Goal: Task Accomplishment & Management: Complete application form

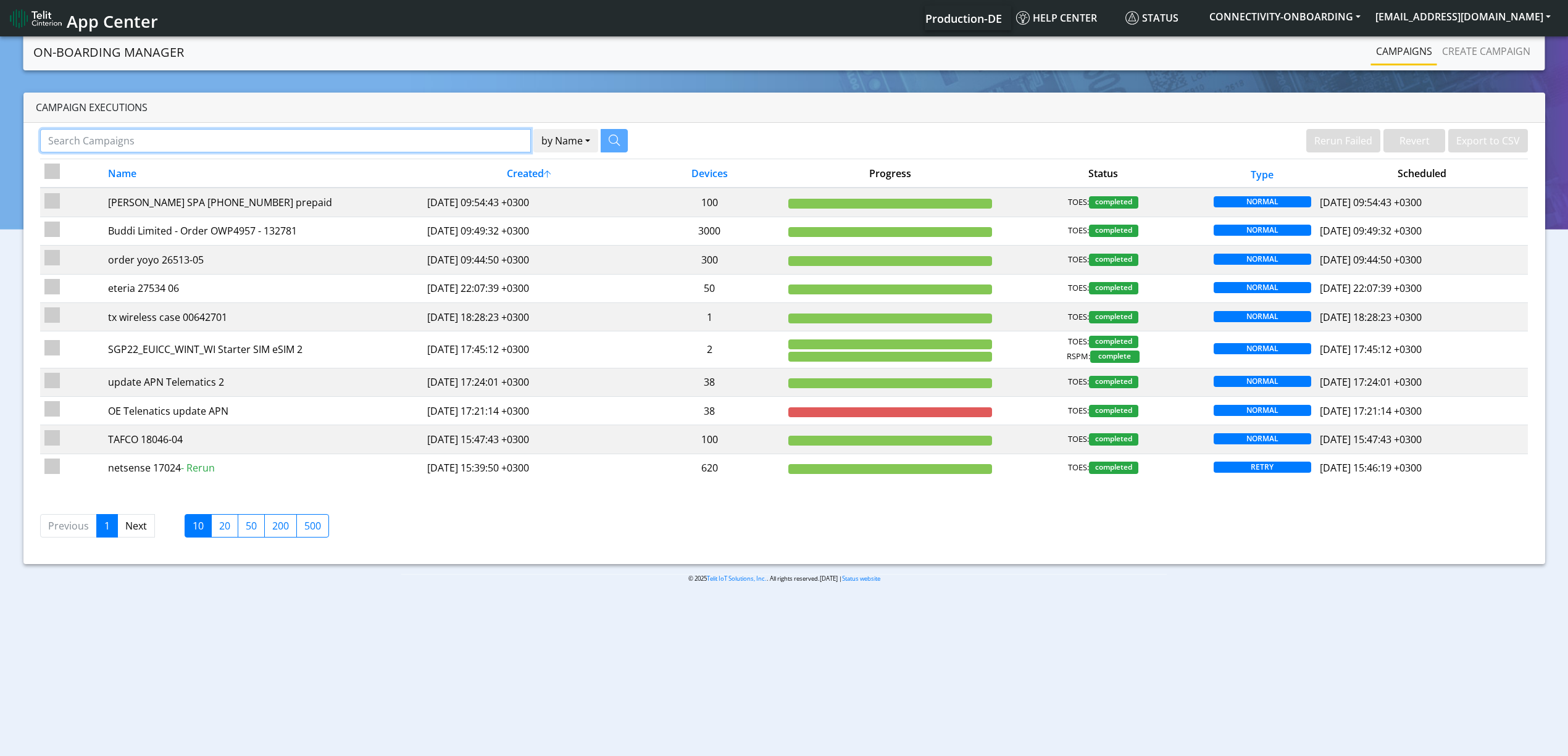
click at [403, 132] on input "Search Campaigns" at bounding box center [286, 141] width 491 height 24
paste input "17232"
click at [598, 146] on icon "button" at bounding box center [599, 140] width 11 height 11
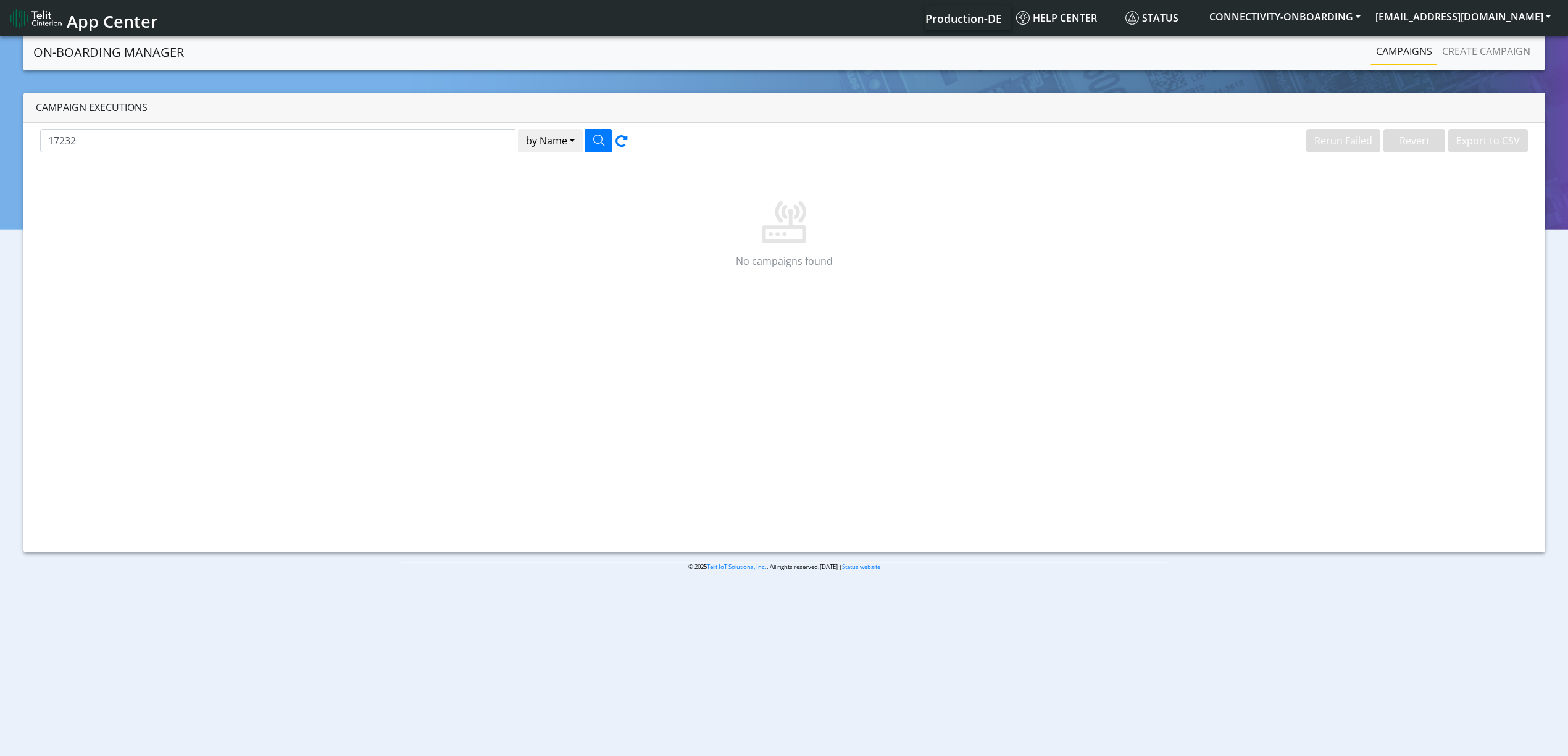
click at [392, 124] on div "17232 by Name Name [PERSON_NAME] Failed Revert Export to CSV No campaigns found" at bounding box center [784, 337] width 1522 height 430
click at [379, 153] on div "17232 by Name Name Device" at bounding box center [407, 144] width 753 height 30
click at [368, 146] on input "17232" at bounding box center [278, 141] width 475 height 24
type input "INEO"
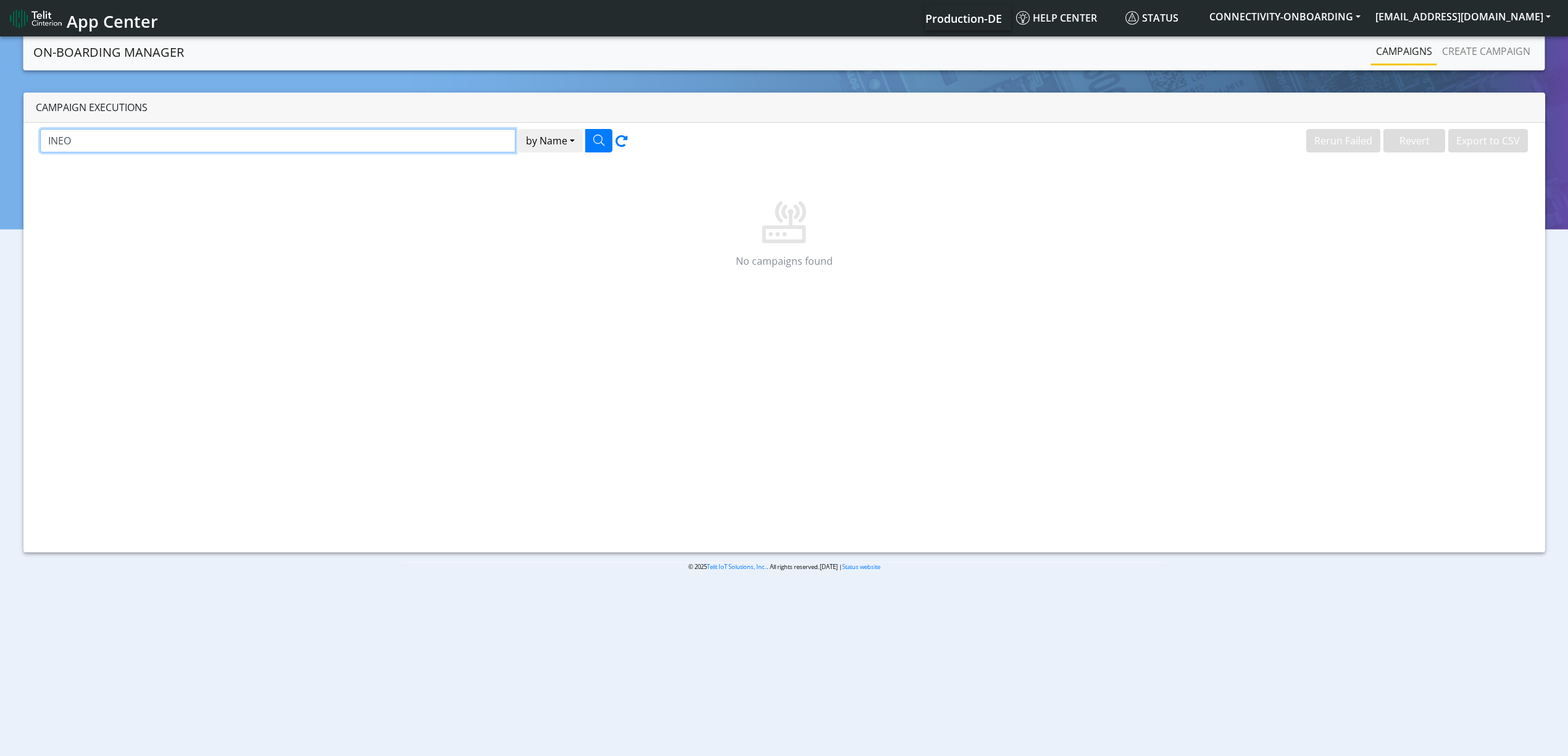
click at [518, 129] on button "by Name" at bounding box center [550, 141] width 65 height 24
click at [422, 198] on p at bounding box center [784, 205] width 1455 height 79
click at [603, 135] on icon "button" at bounding box center [599, 140] width 11 height 11
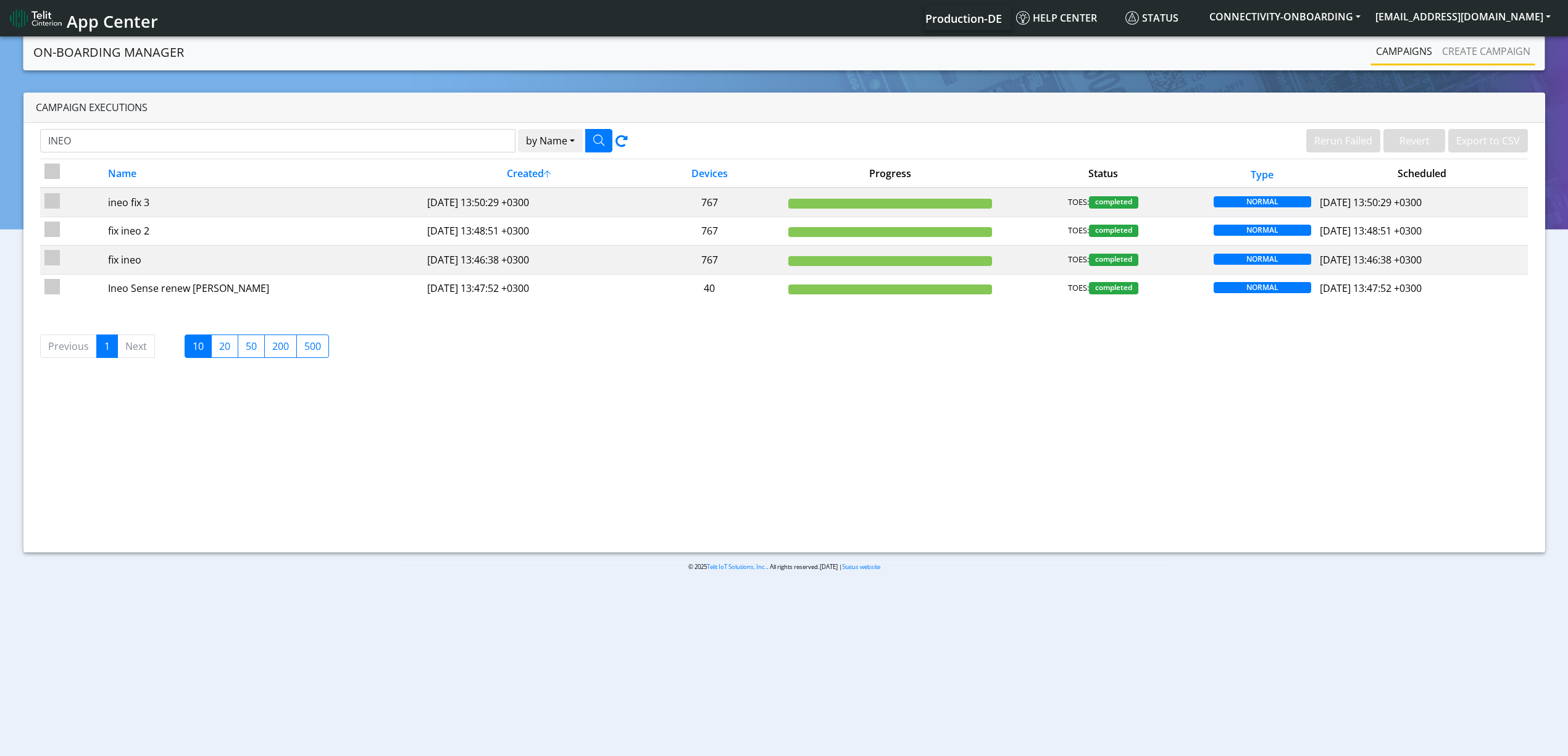
click at [1478, 65] on li "Create campaign" at bounding box center [1486, 52] width 98 height 27
click at [1473, 57] on link "Create campaign" at bounding box center [1486, 50] width 98 height 24
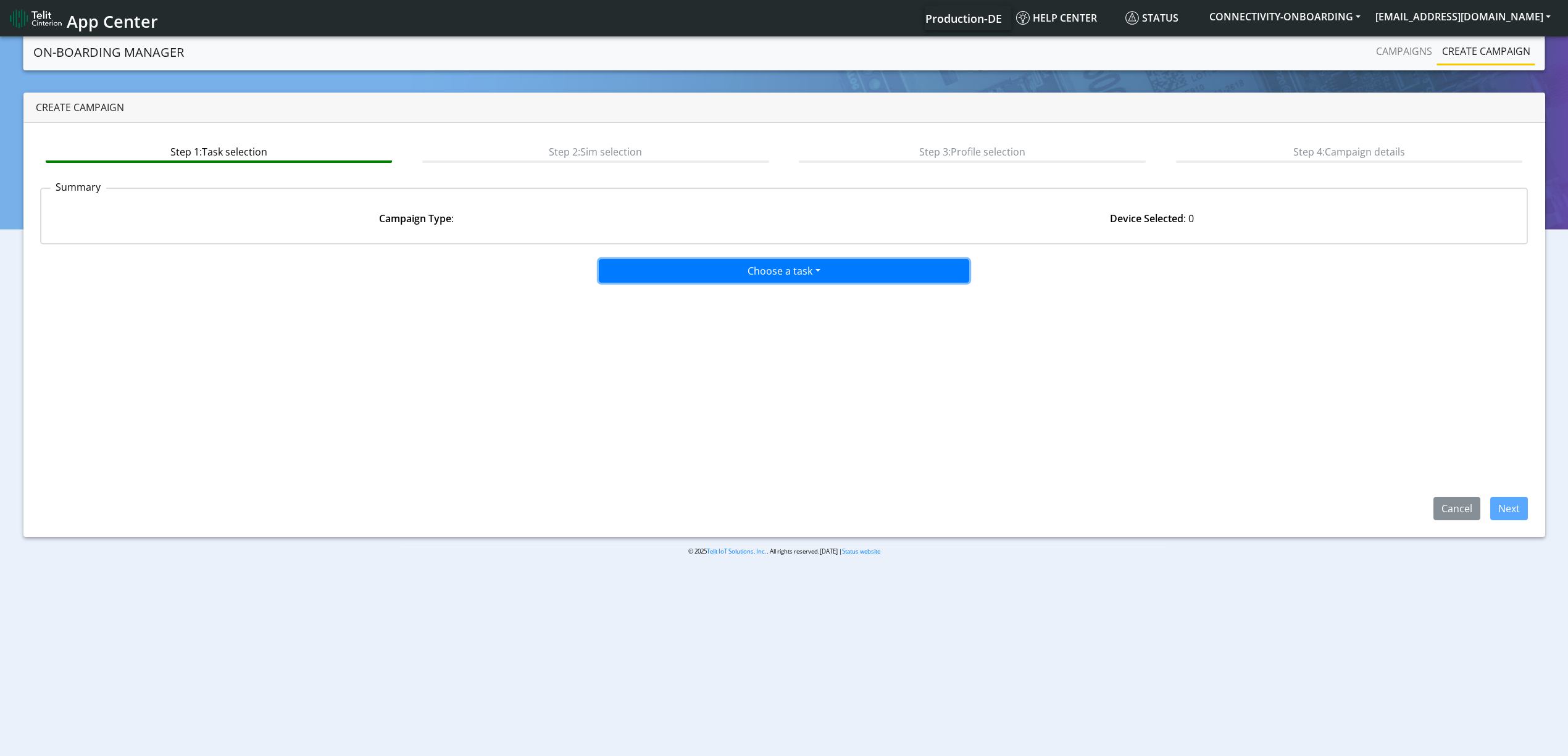
click at [748, 275] on button "Choose a task" at bounding box center [784, 271] width 371 height 24
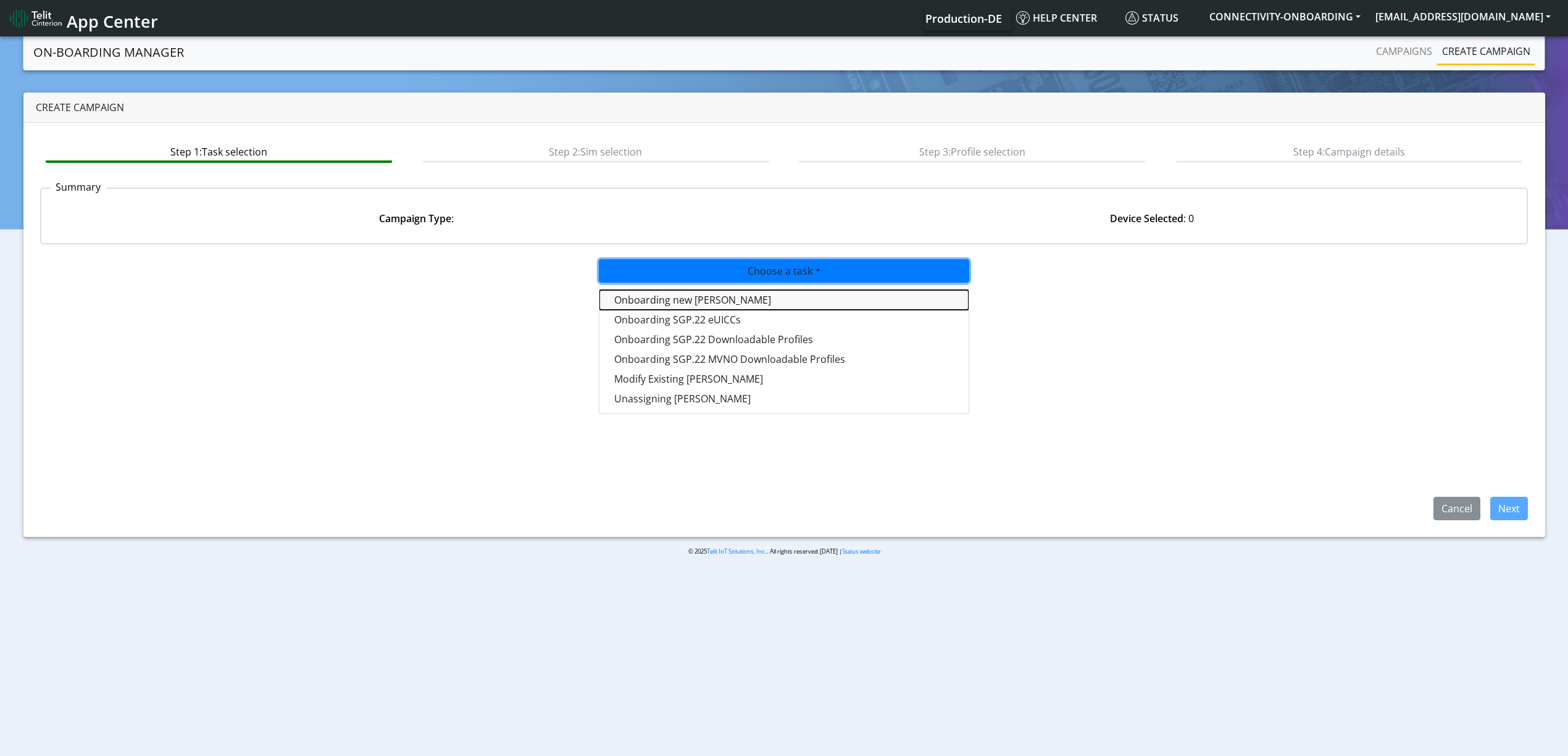
click at [682, 303] on tasktoes-dropdown "Onboarding new [PERSON_NAME]" at bounding box center [784, 300] width 369 height 20
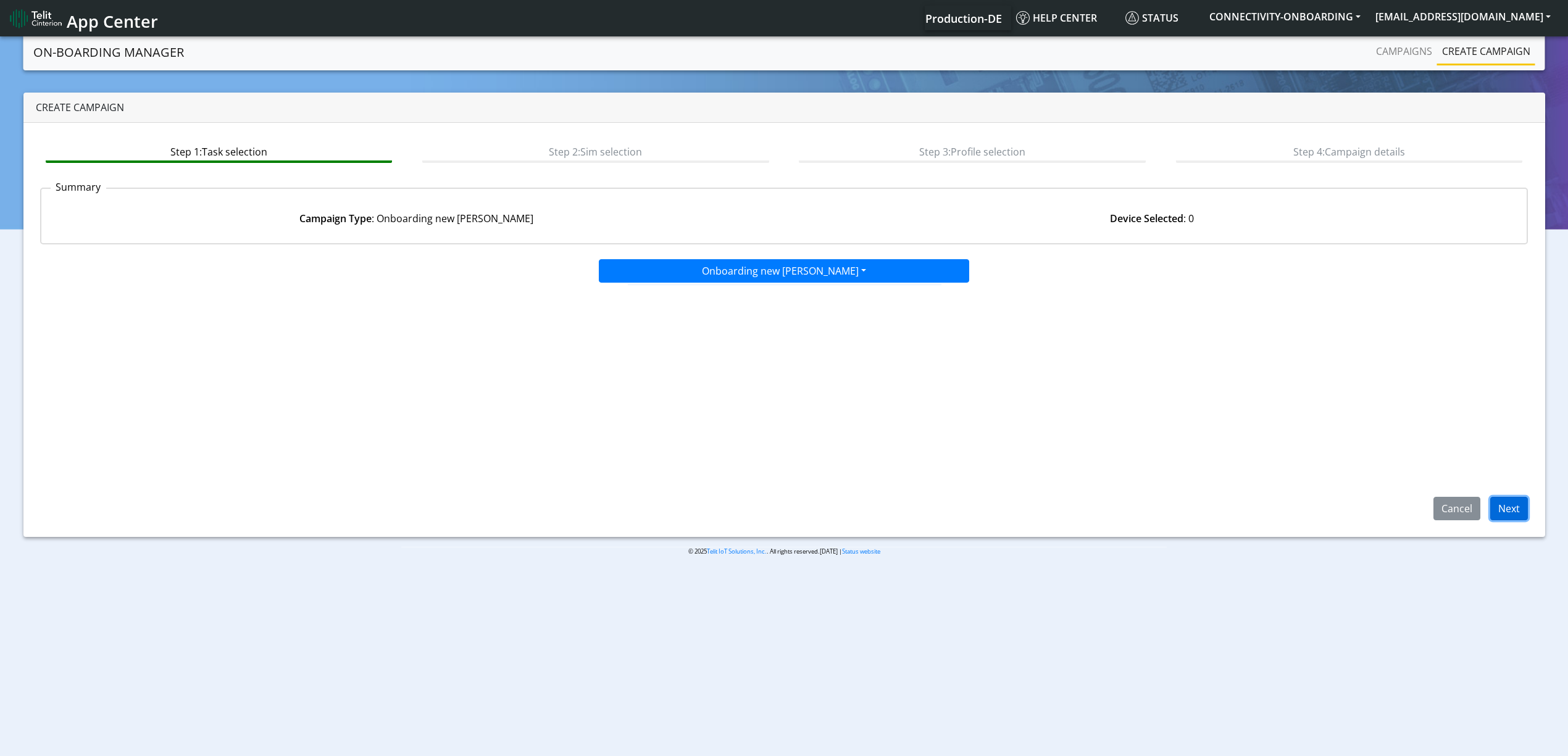
click at [1511, 514] on button "Next" at bounding box center [1510, 509] width 38 height 24
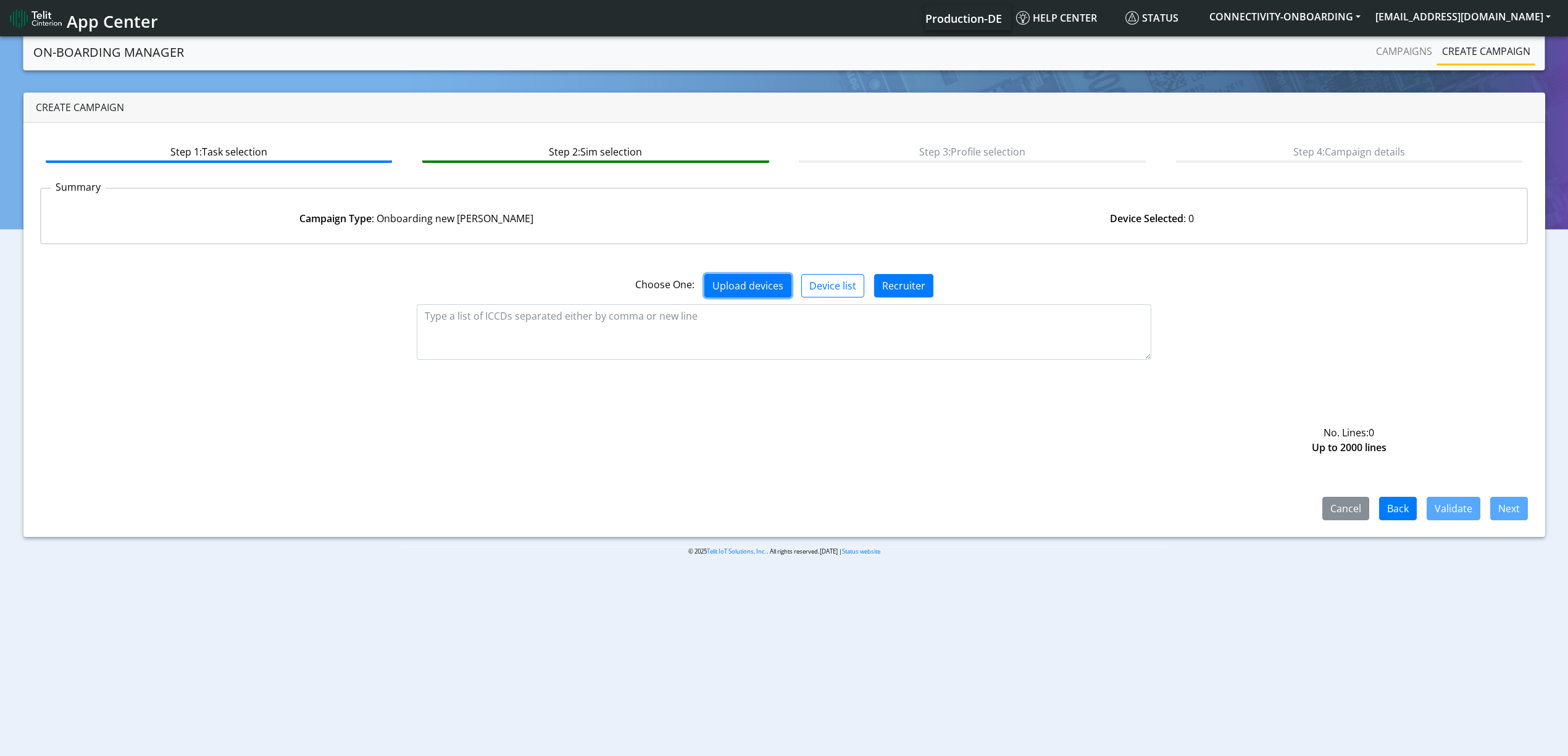
click at [721, 286] on button "Upload devices" at bounding box center [747, 286] width 87 height 24
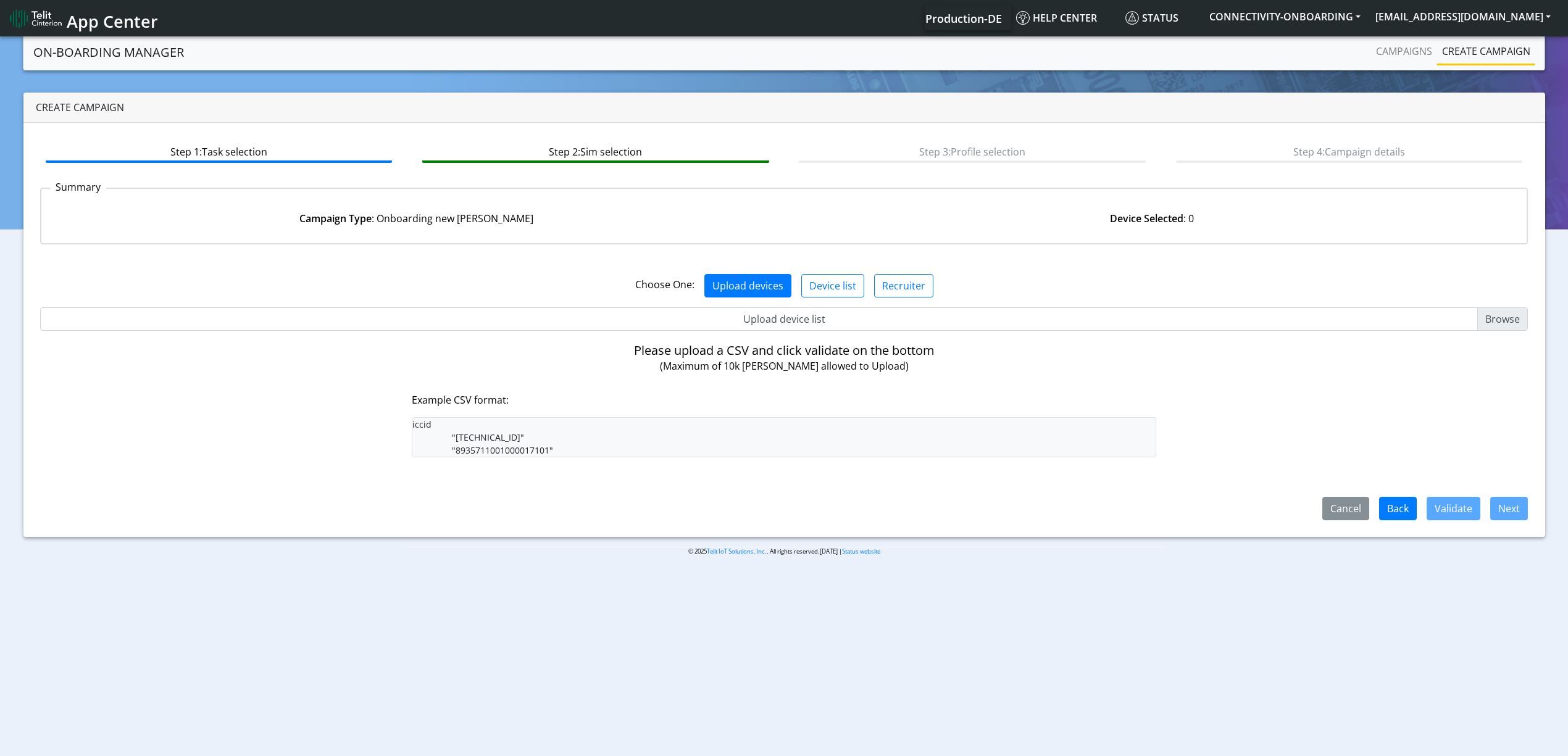
click at [711, 312] on input "Upload device list" at bounding box center [784, 319] width 1489 height 24
type input "C:\fakepath\ineo.csv"
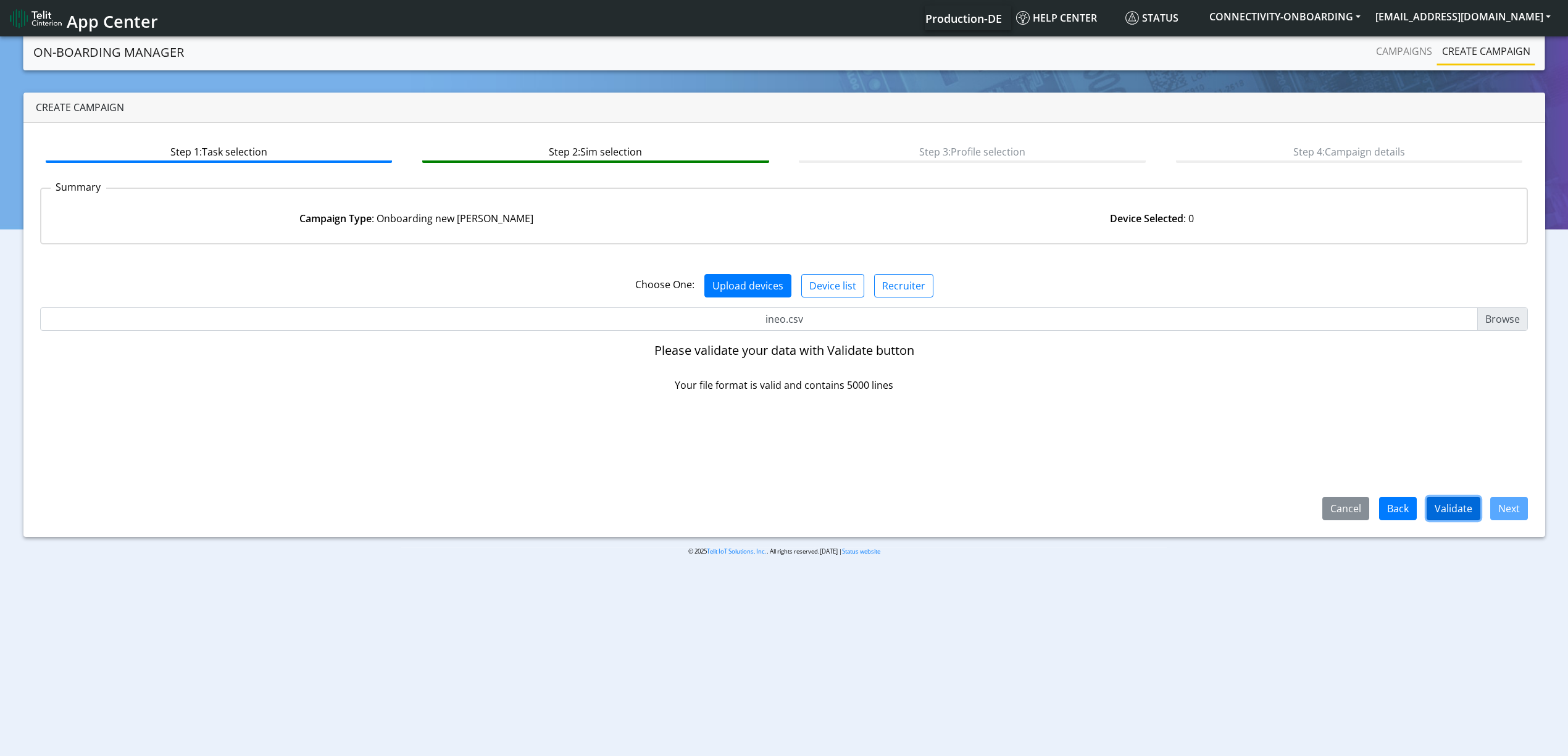
click at [1462, 504] on button "Validate" at bounding box center [1454, 509] width 53 height 24
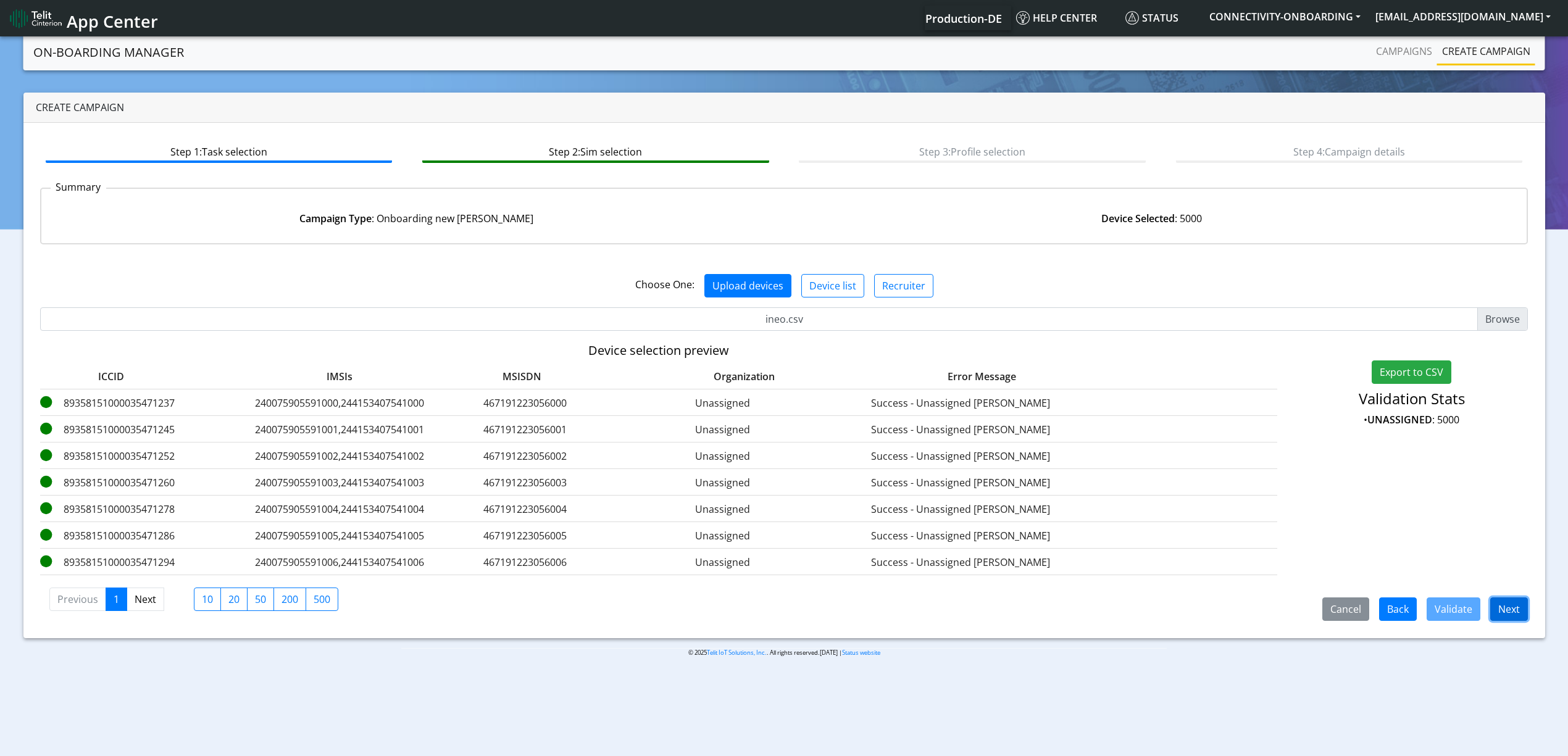
click at [1507, 605] on button "Next" at bounding box center [1510, 610] width 38 height 24
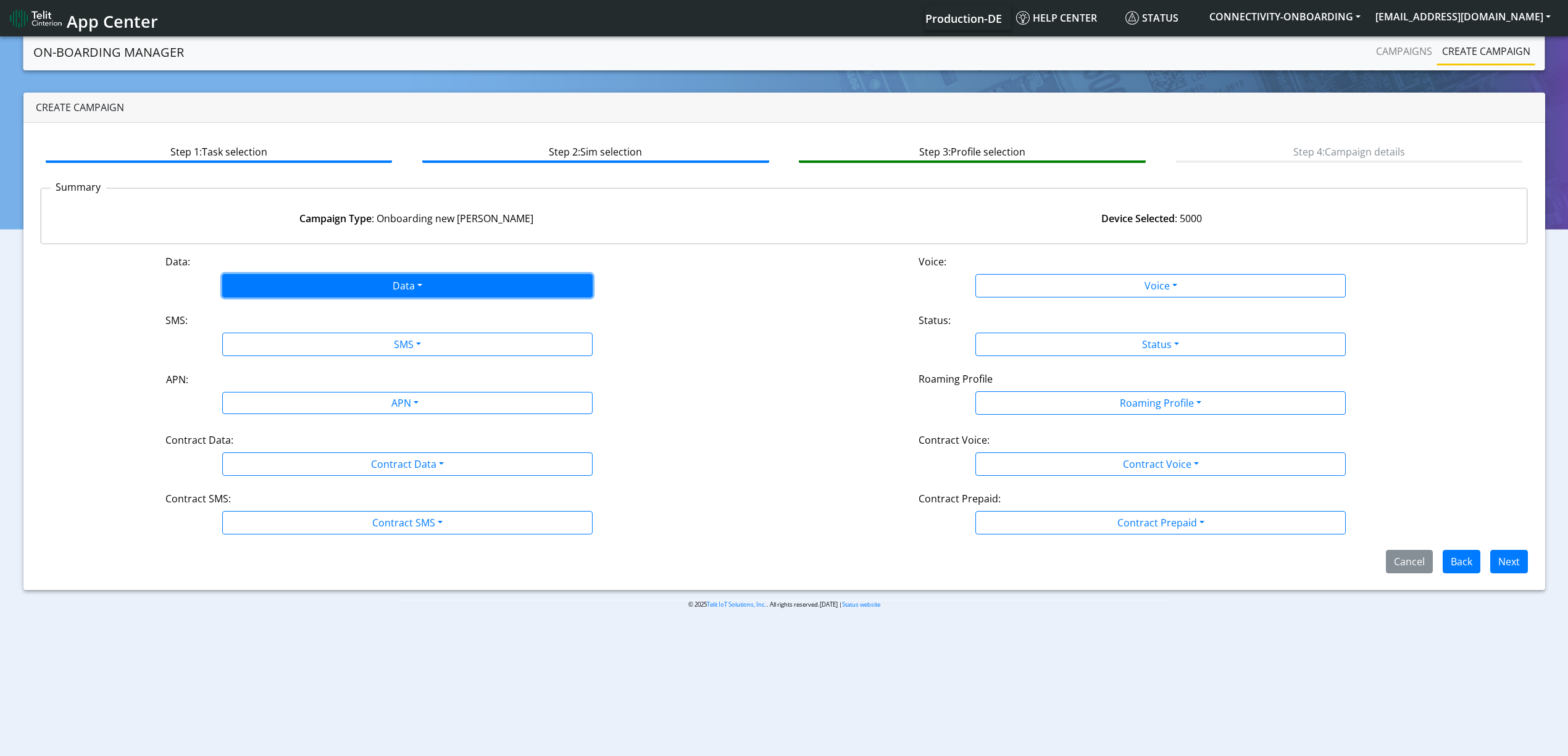
click at [321, 279] on button "Data" at bounding box center [408, 286] width 371 height 24
click at [240, 336] on button "Enabled" at bounding box center [407, 334] width 369 height 20
click at [268, 348] on button "SMS" at bounding box center [408, 345] width 371 height 24
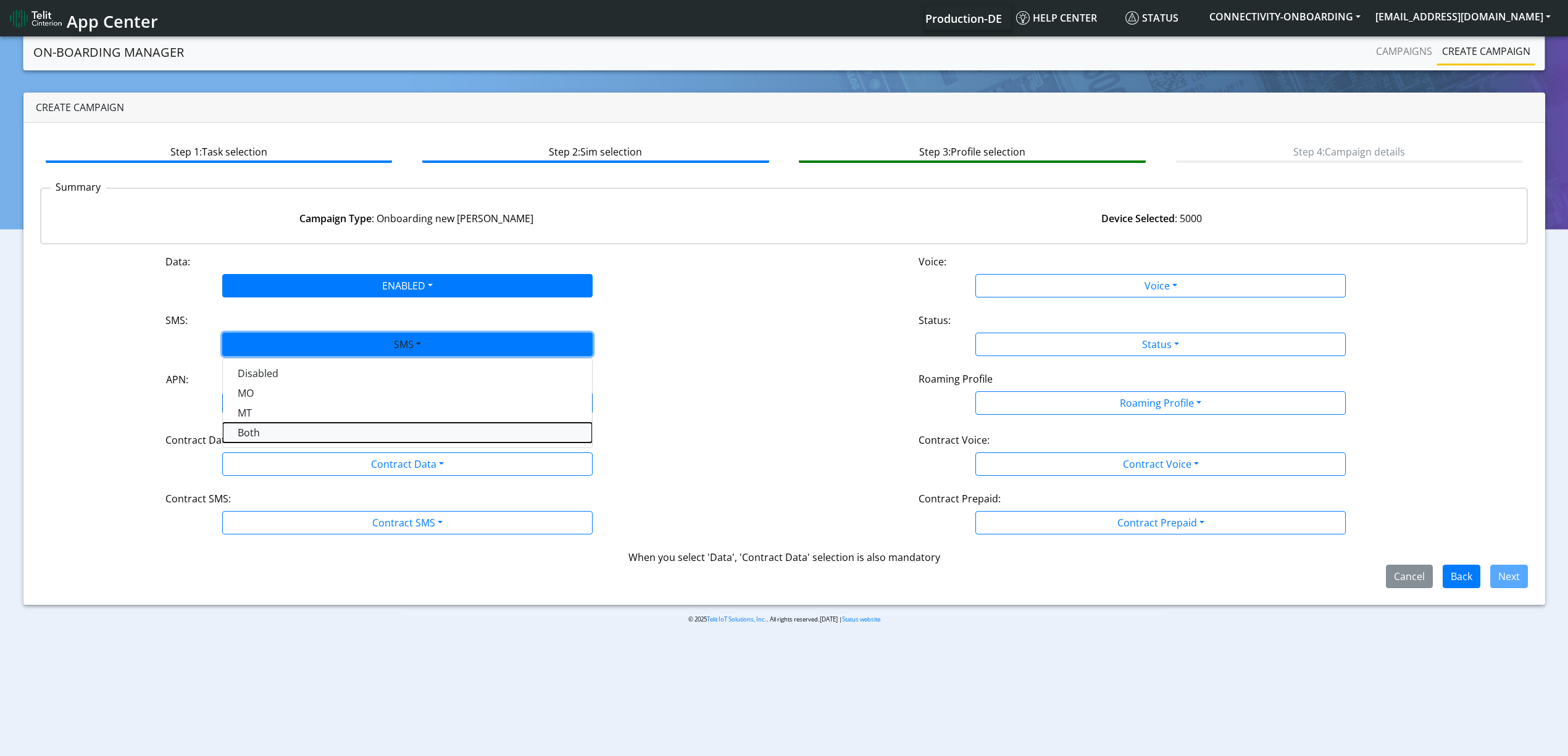
click at [253, 435] on button "Both" at bounding box center [407, 433] width 369 height 20
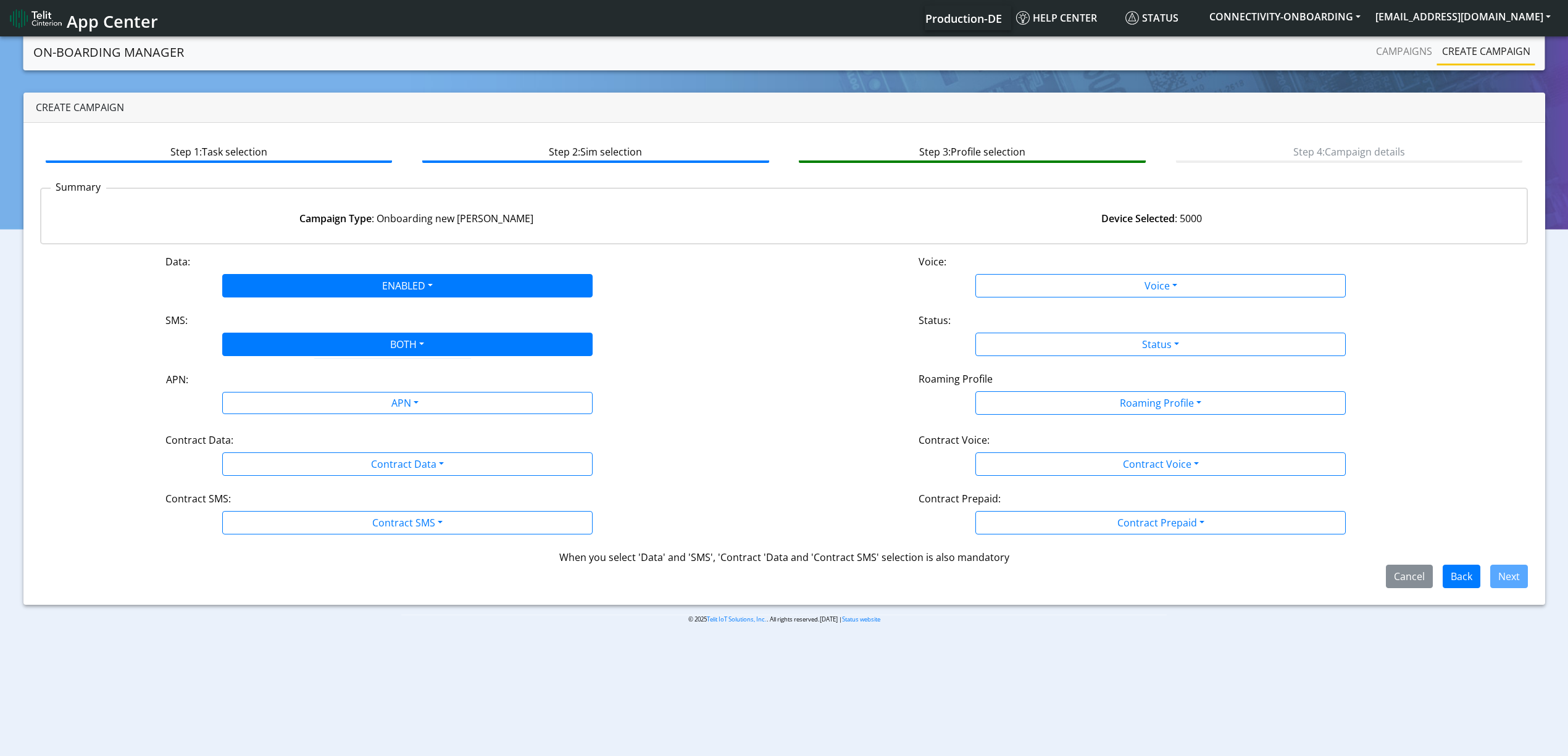
click at [262, 429] on div "Data: ENABLED Disabled Enabled Voice: Voice Disabled Enabled SMS: BOTH Disabled…" at bounding box center [784, 421] width 1489 height 334
click at [265, 415] on div "APN: APN" at bounding box center [407, 393] width 753 height 43
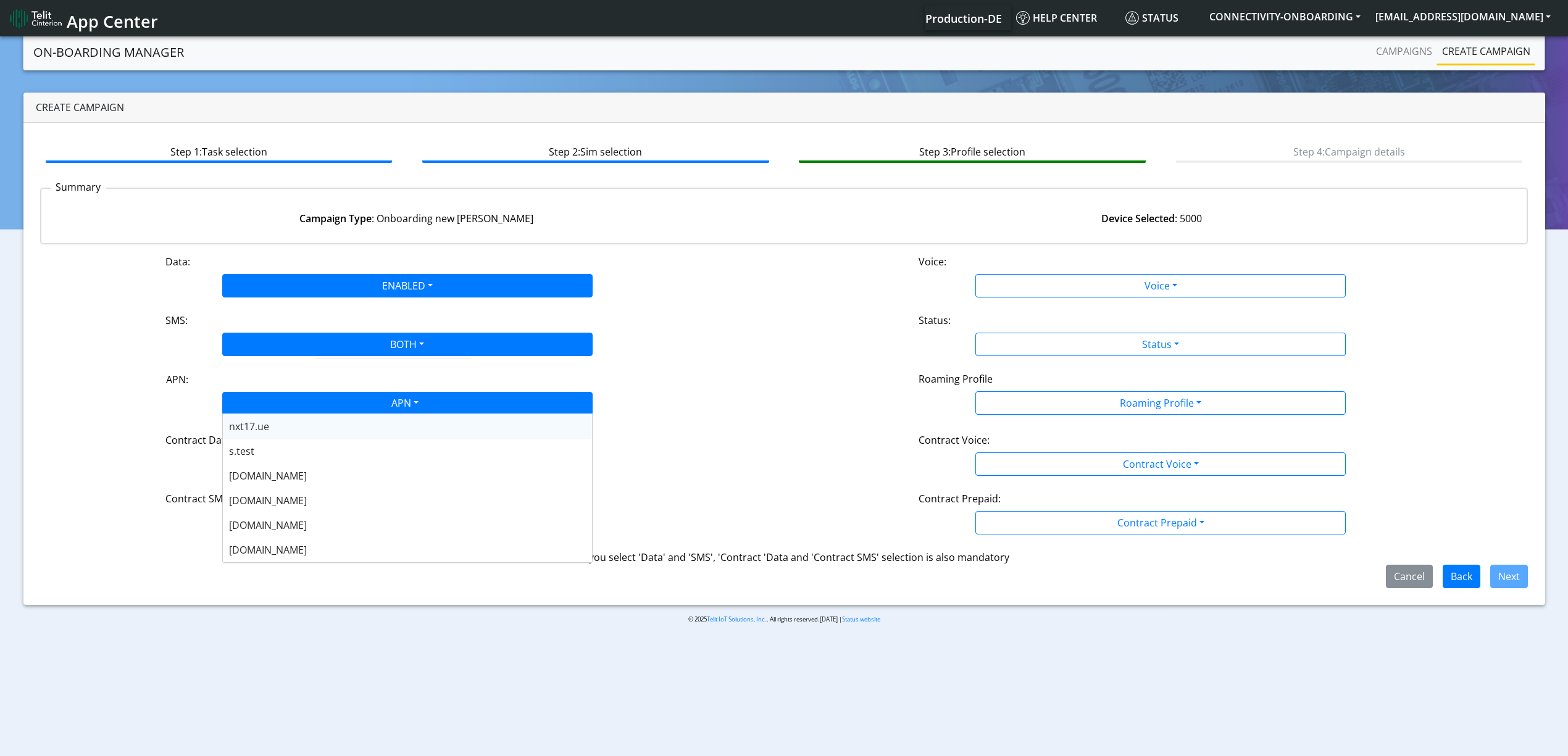
click at [285, 408] on div "APN" at bounding box center [404, 404] width 392 height 24
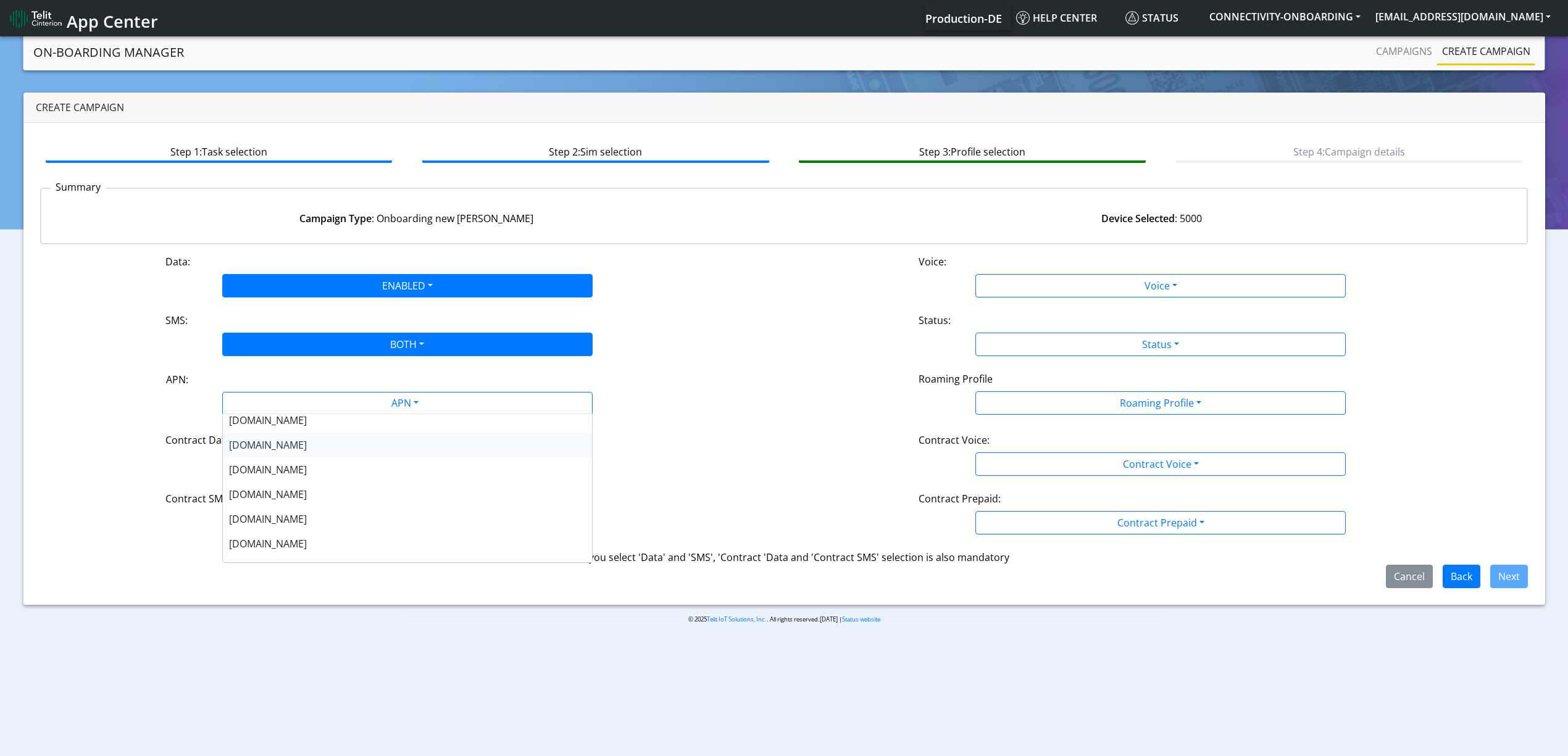
scroll to position [82, 0]
click at [268, 495] on span "[DOMAIN_NAME]" at bounding box center [267, 492] width 78 height 13
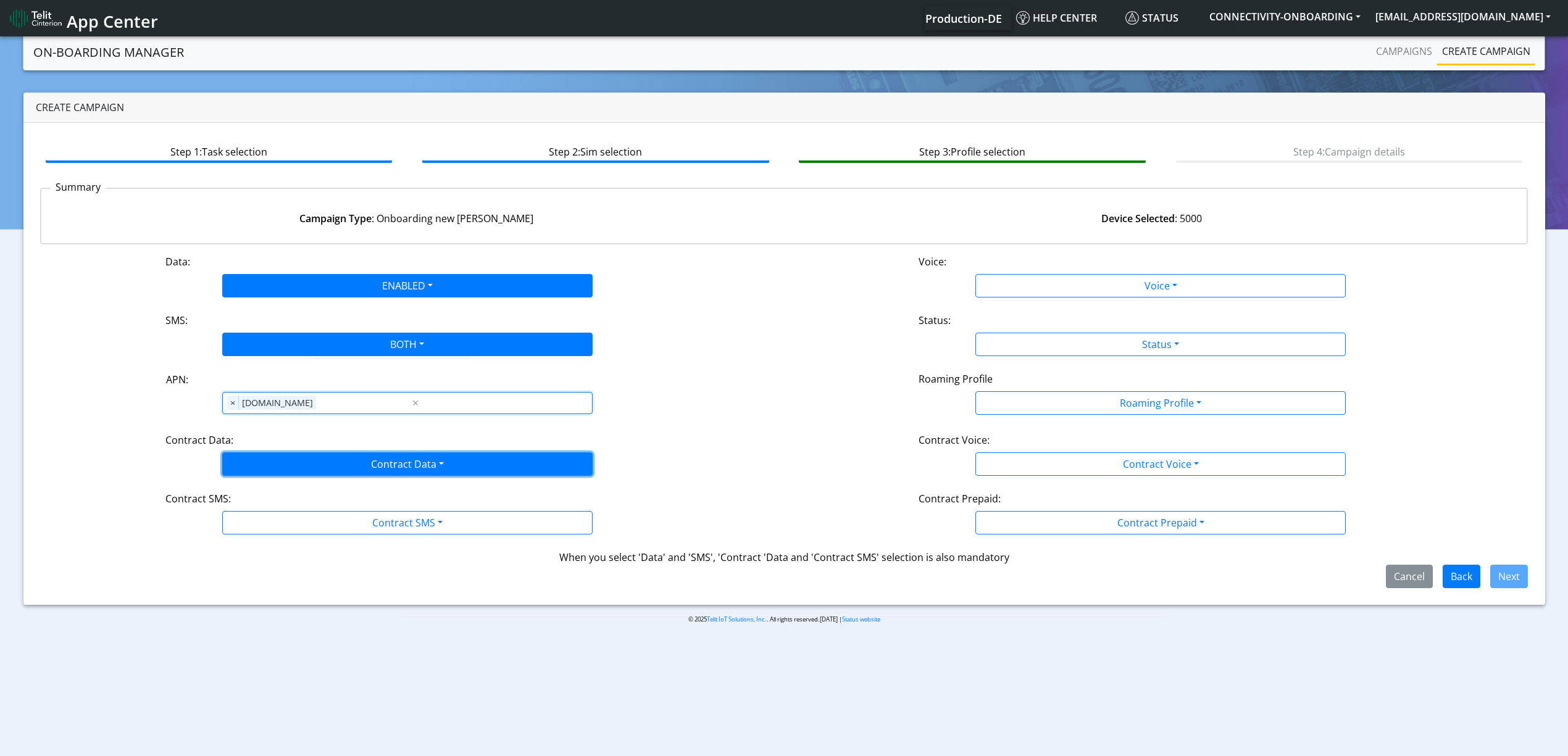
click at [268, 467] on button "Contract Data" at bounding box center [408, 464] width 371 height 24
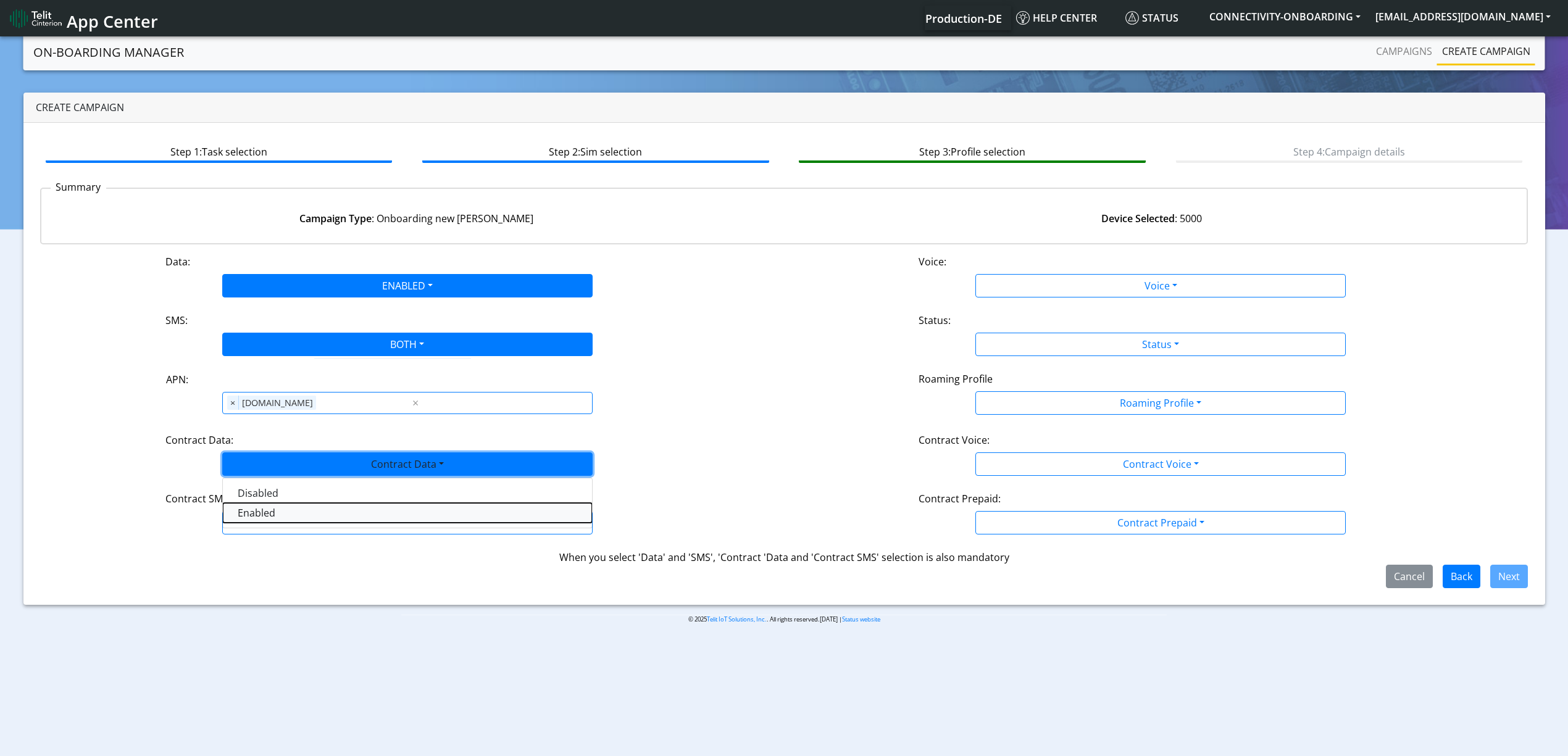
click at [263, 518] on Dataenabled-dropdown "Enabled" at bounding box center [407, 513] width 369 height 20
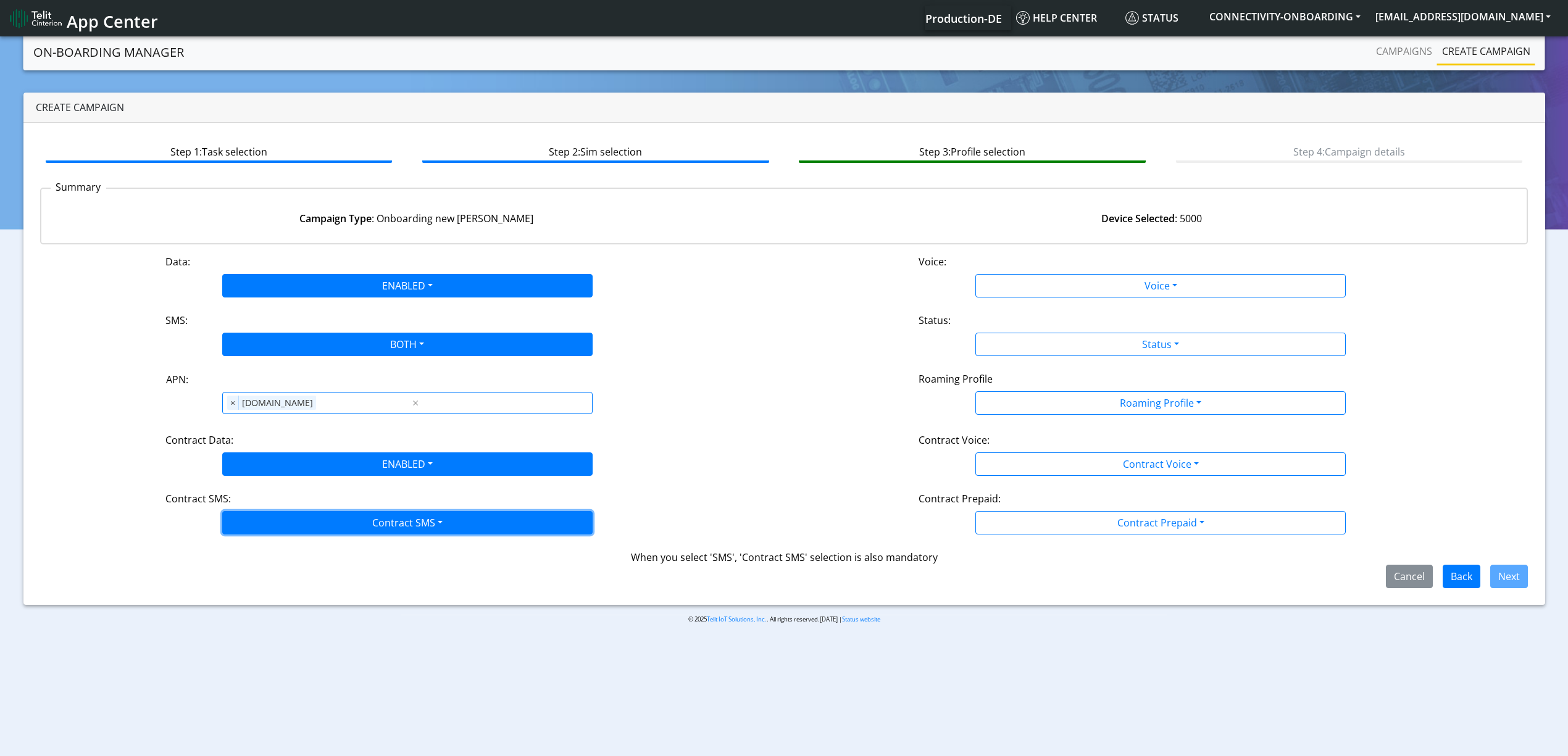
click at [268, 522] on button "Contract SMS" at bounding box center [408, 523] width 371 height 24
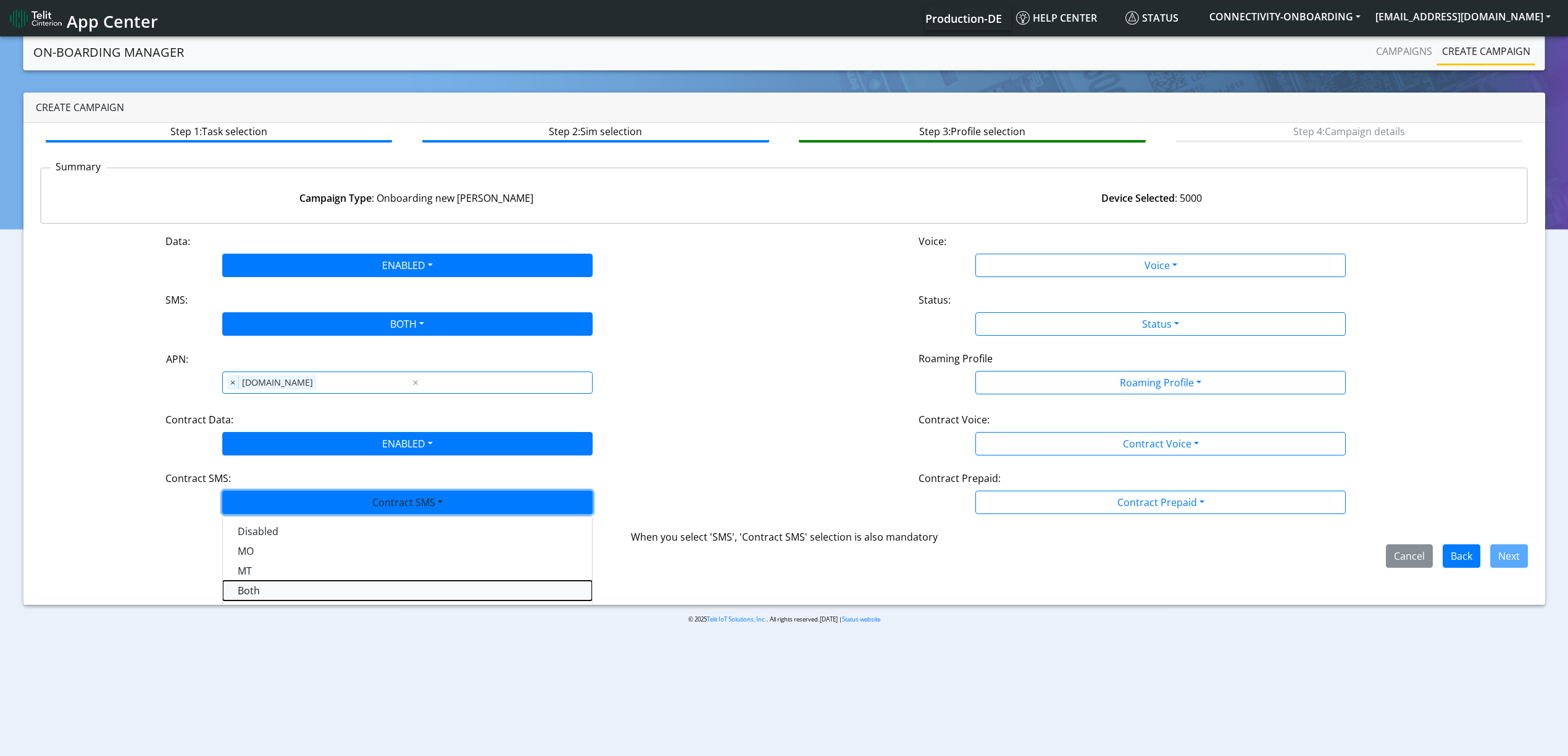
click at [257, 592] on SMSboth-dropdown "Both" at bounding box center [407, 591] width 369 height 20
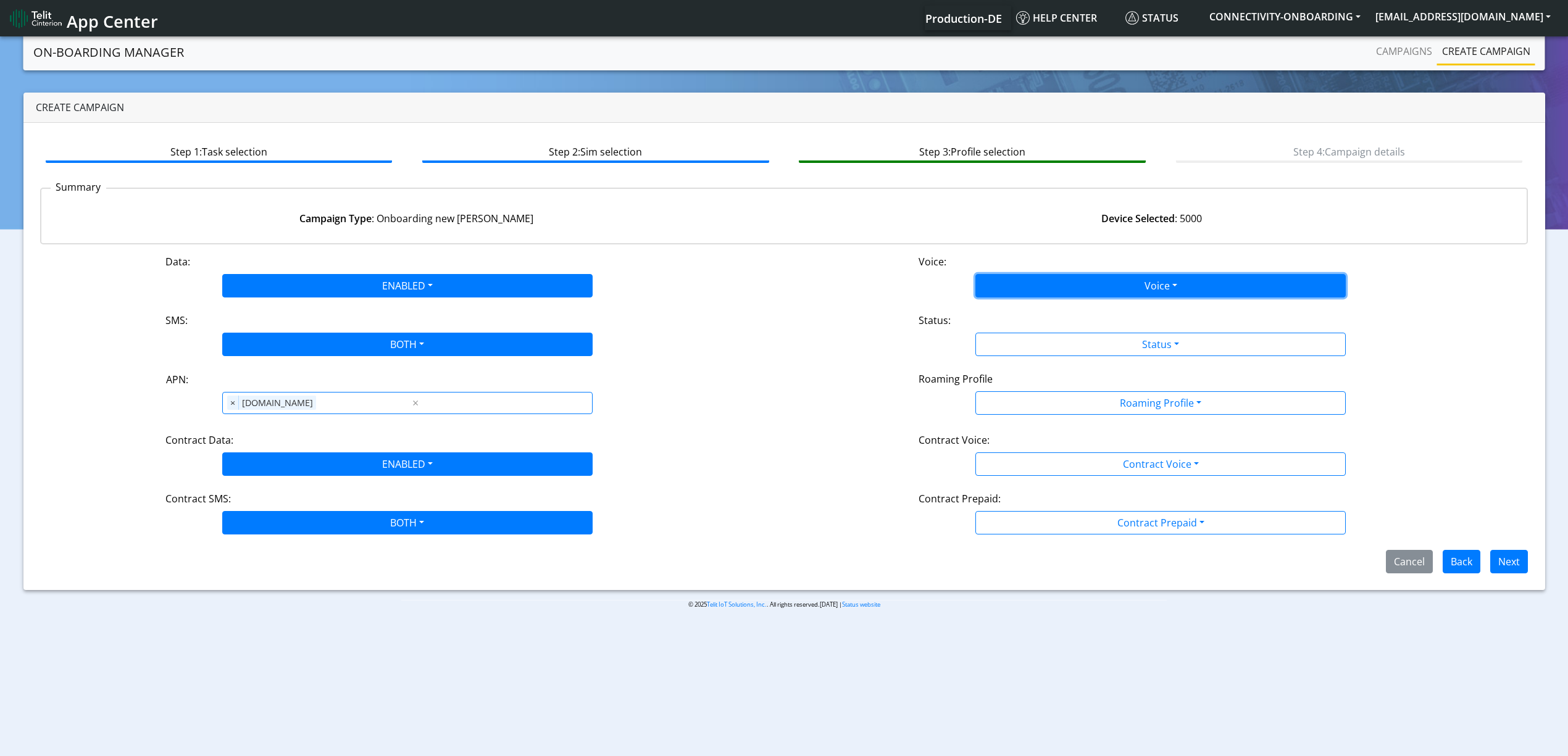
click at [998, 286] on button "Voice" at bounding box center [1160, 286] width 371 height 24
click at [1002, 305] on button "Disabled" at bounding box center [1160, 315] width 369 height 20
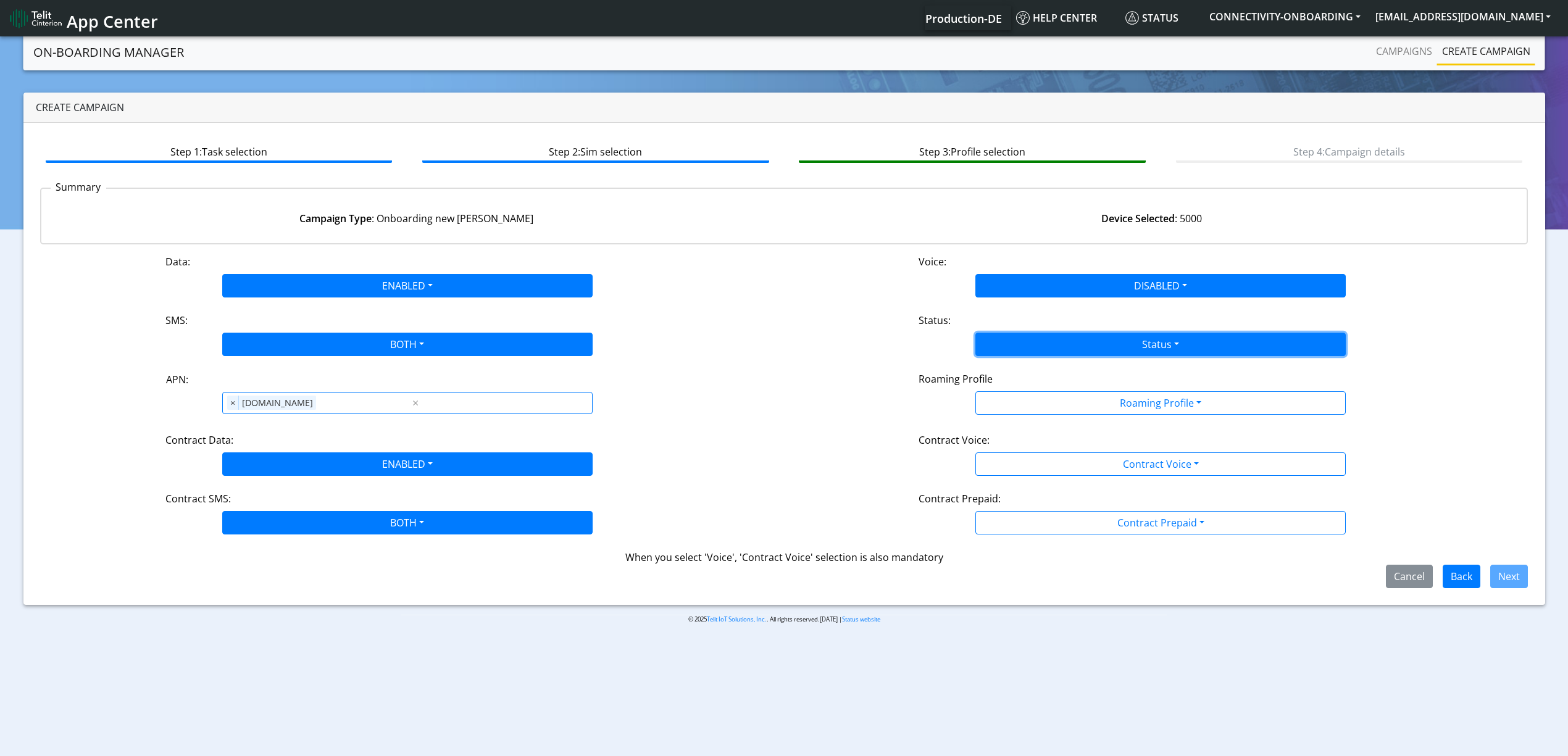
click at [1016, 344] on button "Status" at bounding box center [1160, 345] width 371 height 24
click at [1014, 367] on button "Activate" at bounding box center [1160, 373] width 369 height 20
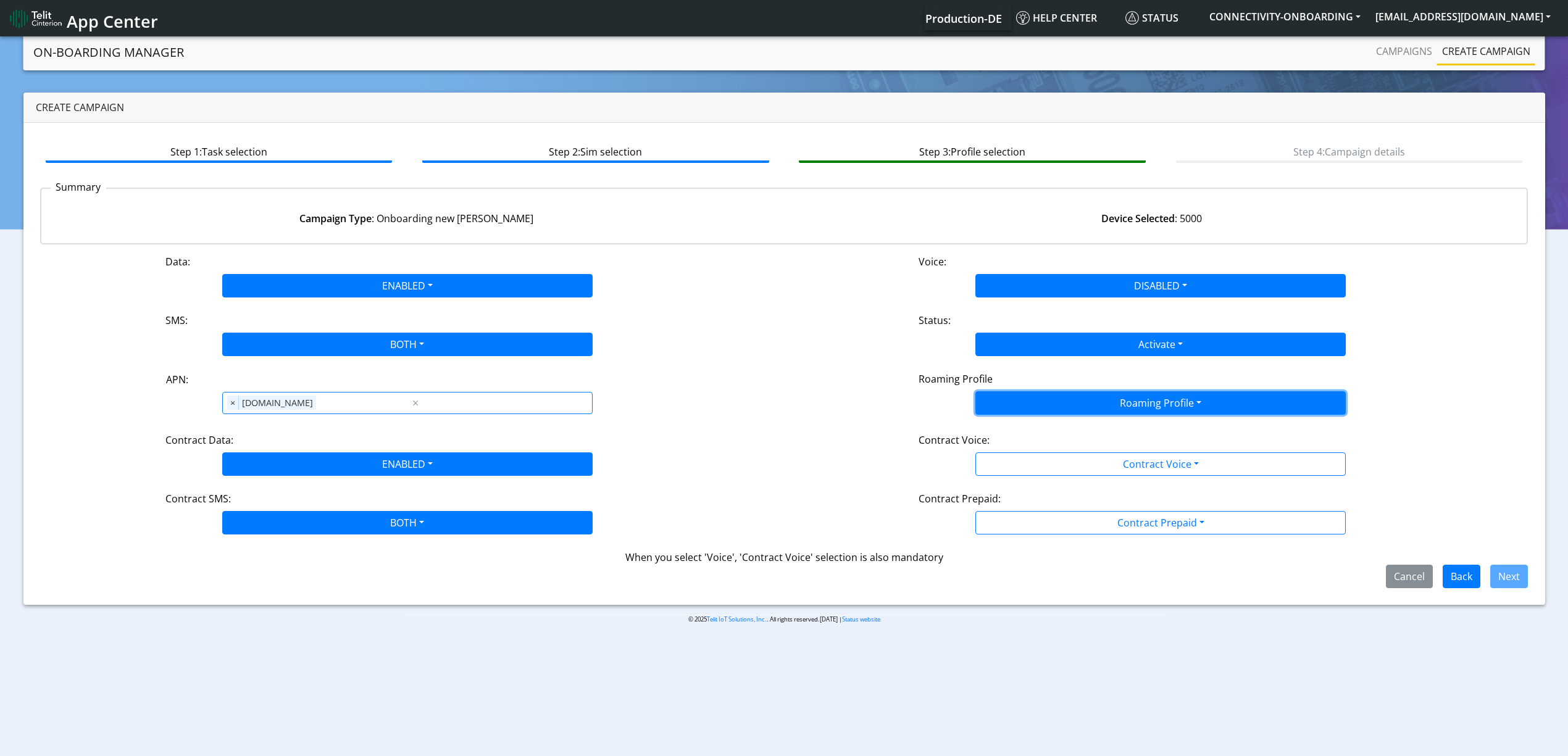
click at [1098, 397] on button "Roaming Profile" at bounding box center [1160, 404] width 371 height 24
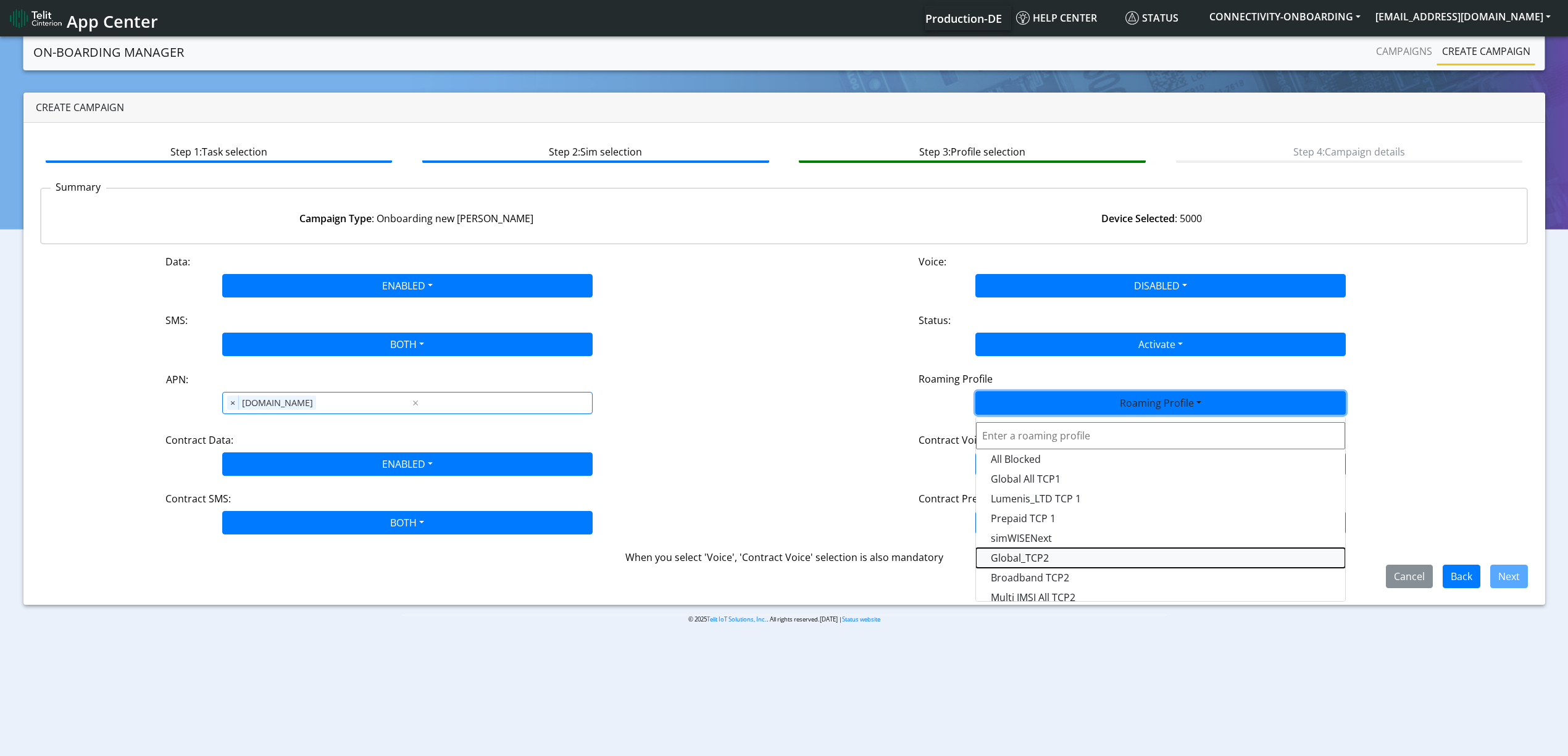
click at [1051, 552] on Profile-dropdown "Global_TCP2" at bounding box center [1160, 558] width 369 height 20
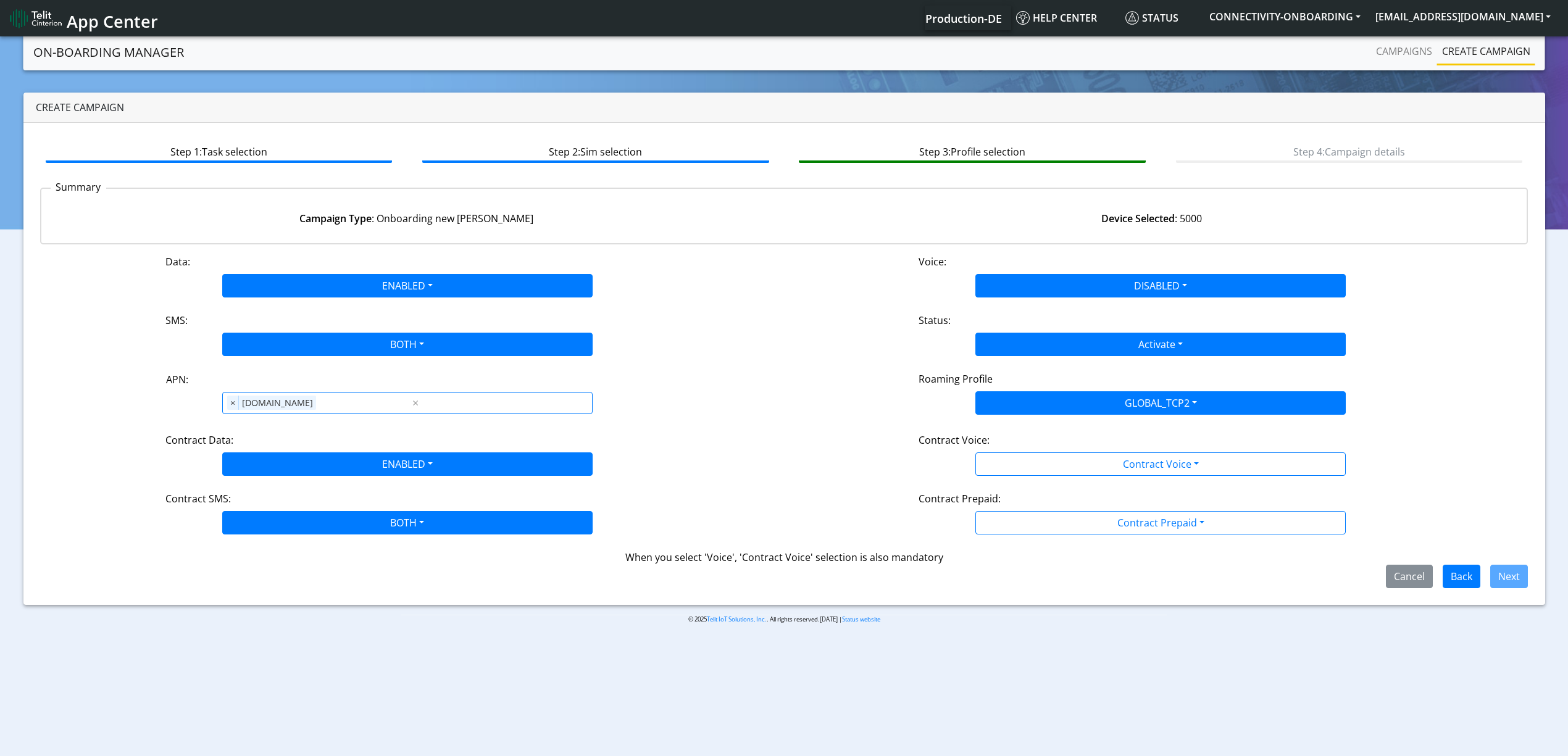
click at [1051, 494] on div "Contract Prepaid:" at bounding box center [1160, 501] width 503 height 20
click at [1043, 480] on div "Data: ENABLED Disabled Enabled Voice: DISABLED Disabled Enabled SMS: BOTH Disab…" at bounding box center [784, 421] width 1489 height 334
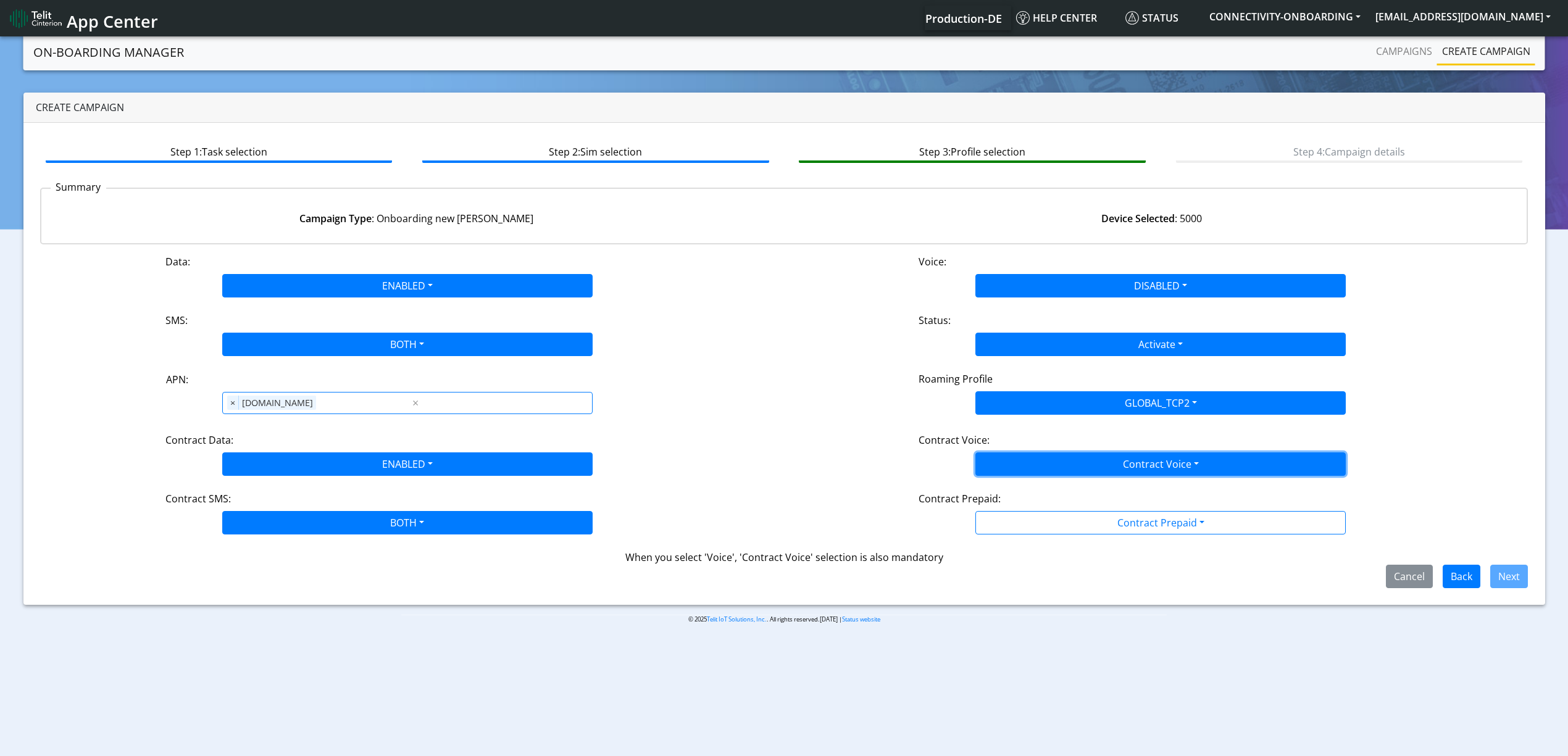
click at [1039, 470] on button "Contract Voice" at bounding box center [1160, 464] width 371 height 24
click at [1039, 485] on Voicedisabled-dropdown "Disabled" at bounding box center [1160, 493] width 369 height 20
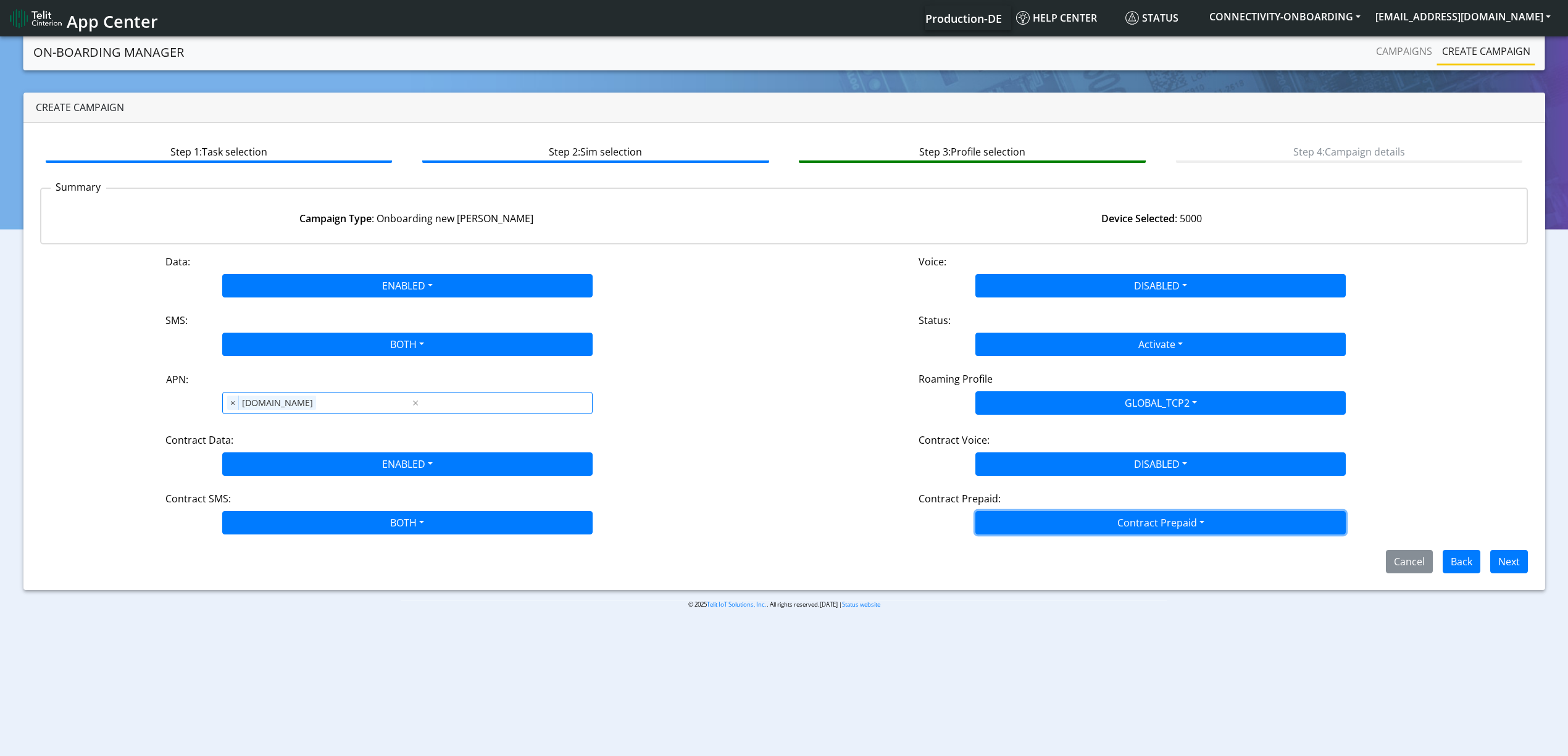
click at [1039, 517] on button "Contract Prepaid" at bounding box center [1160, 523] width 371 height 24
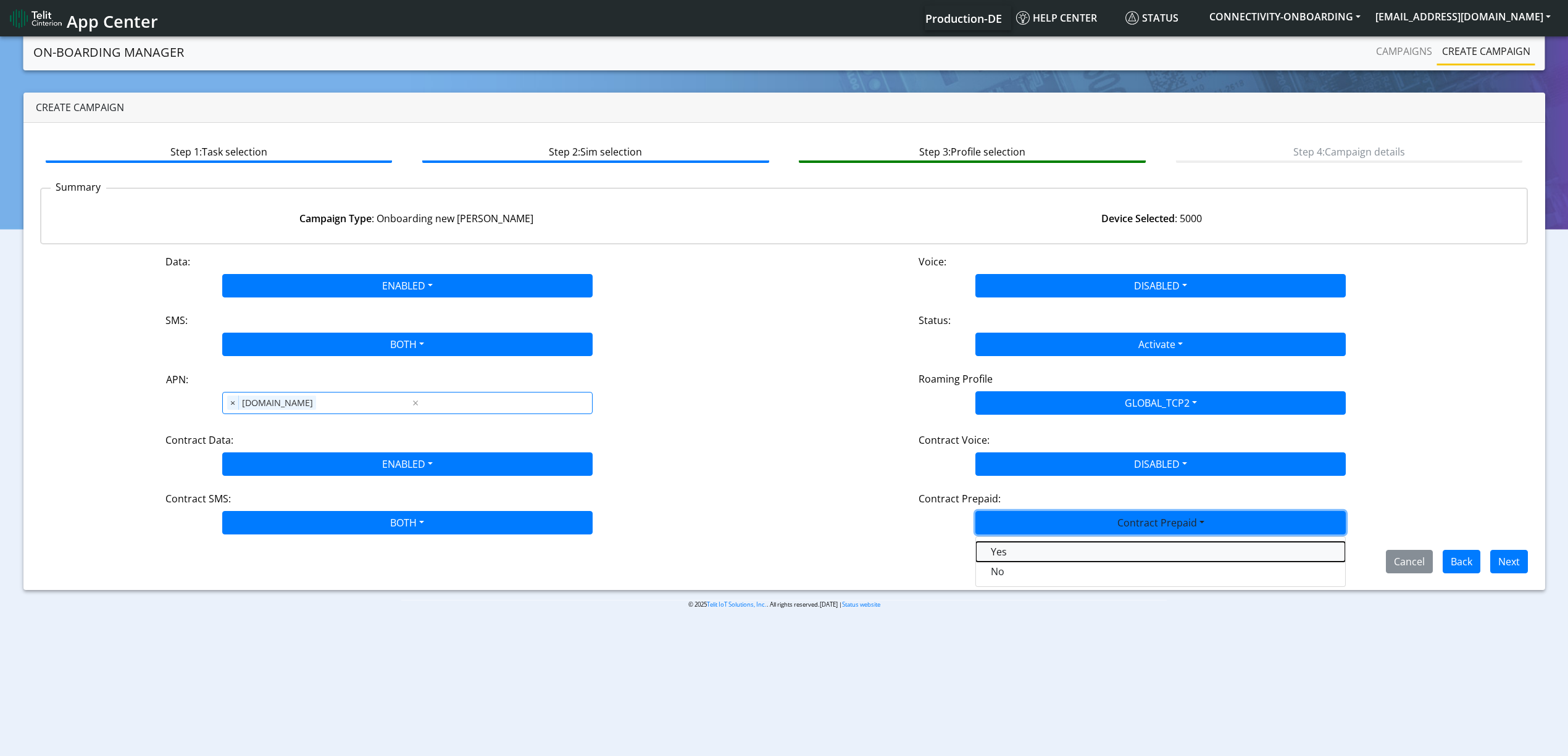
click at [1039, 556] on Prepaidprepaid-dropdown "Yes" at bounding box center [1160, 551] width 369 height 20
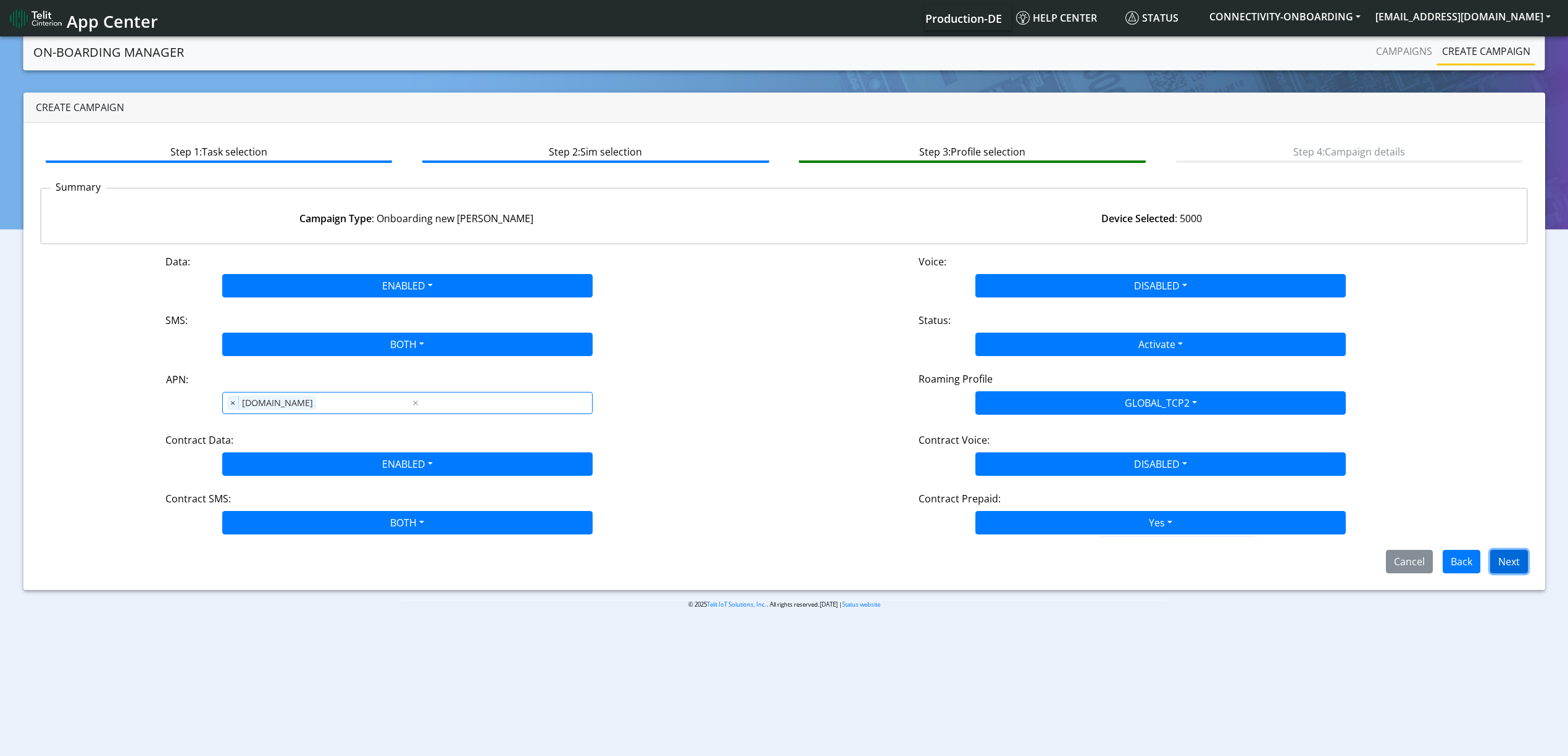
click at [1519, 564] on button "Next" at bounding box center [1510, 562] width 38 height 24
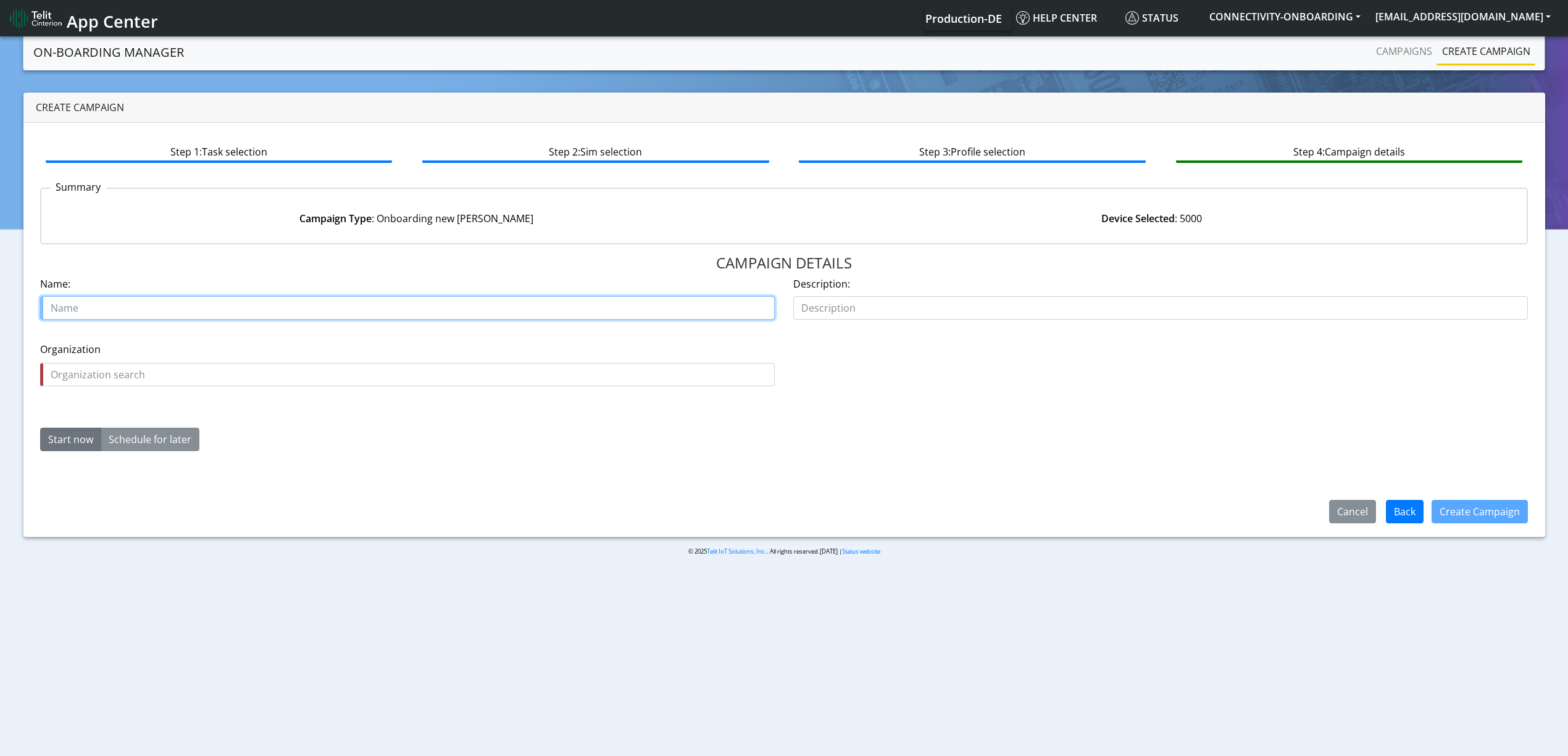
click at [105, 302] on input "text" at bounding box center [408, 308] width 735 height 24
paste input "17232"
type input "ineo sense PO 17232"
click at [196, 379] on input "text" at bounding box center [408, 374] width 735 height 24
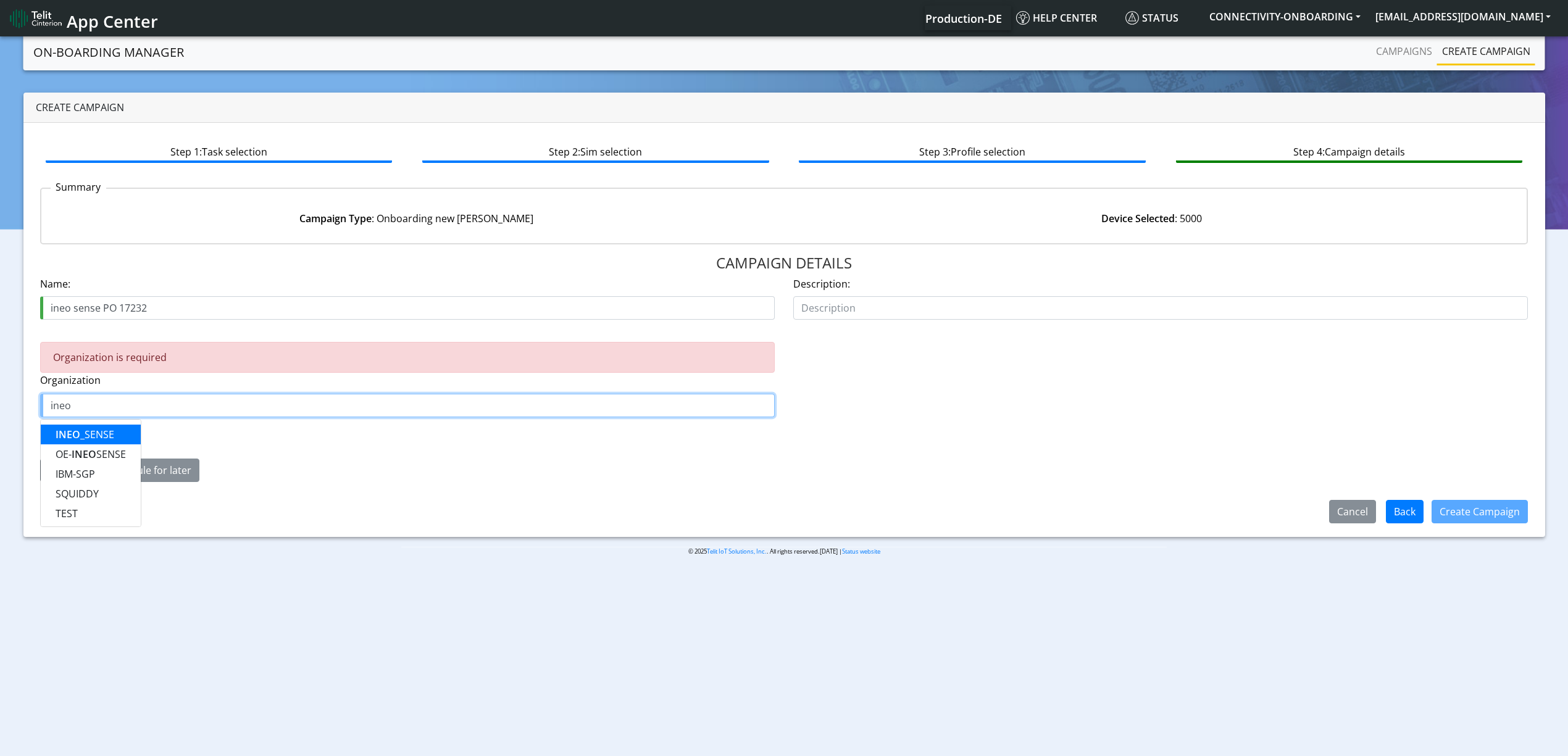
click at [116, 430] on button "INEO _SENSE" at bounding box center [90, 434] width 100 height 20
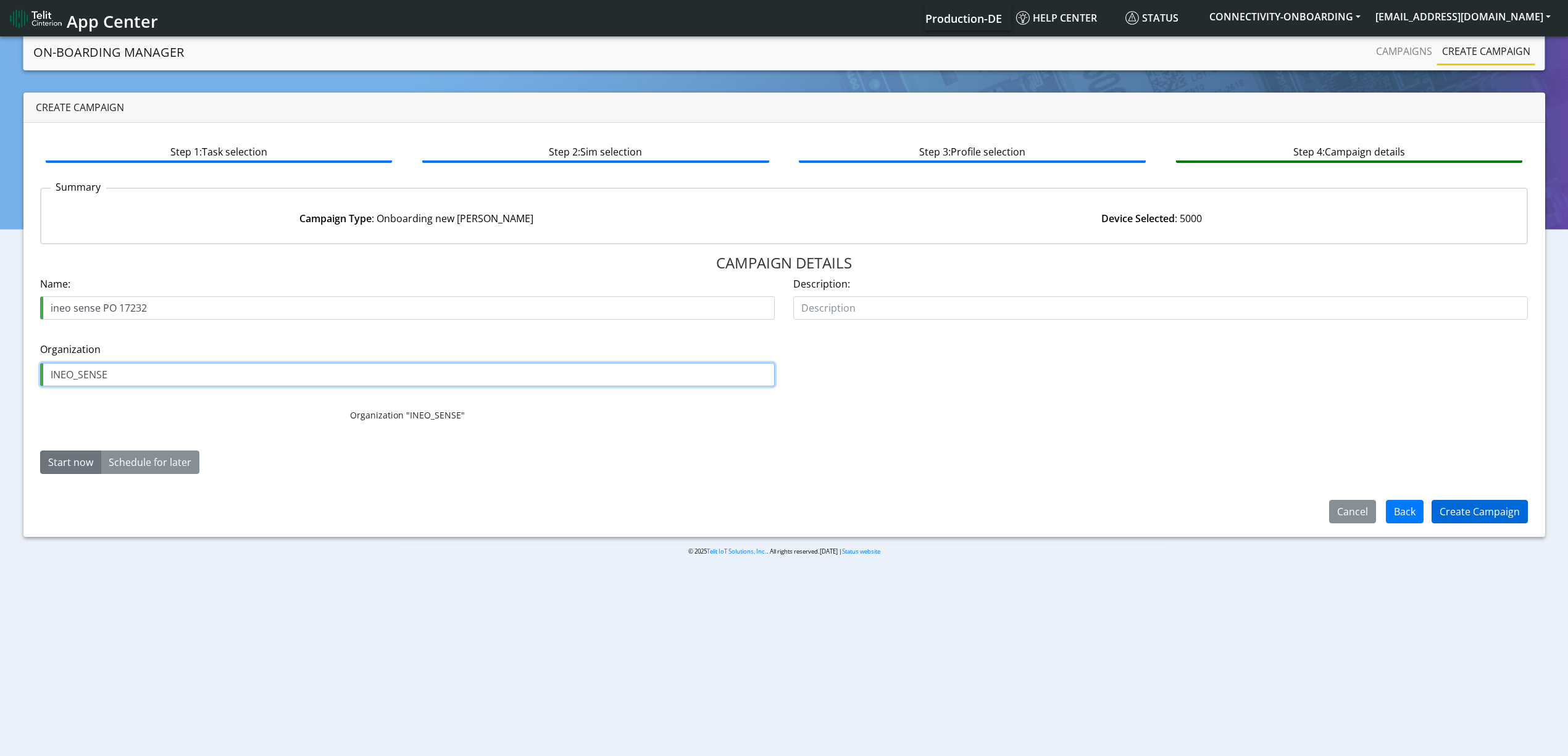
type input "INEO_SENSE"
click at [1452, 518] on button "Create Campaign" at bounding box center [1480, 512] width 96 height 24
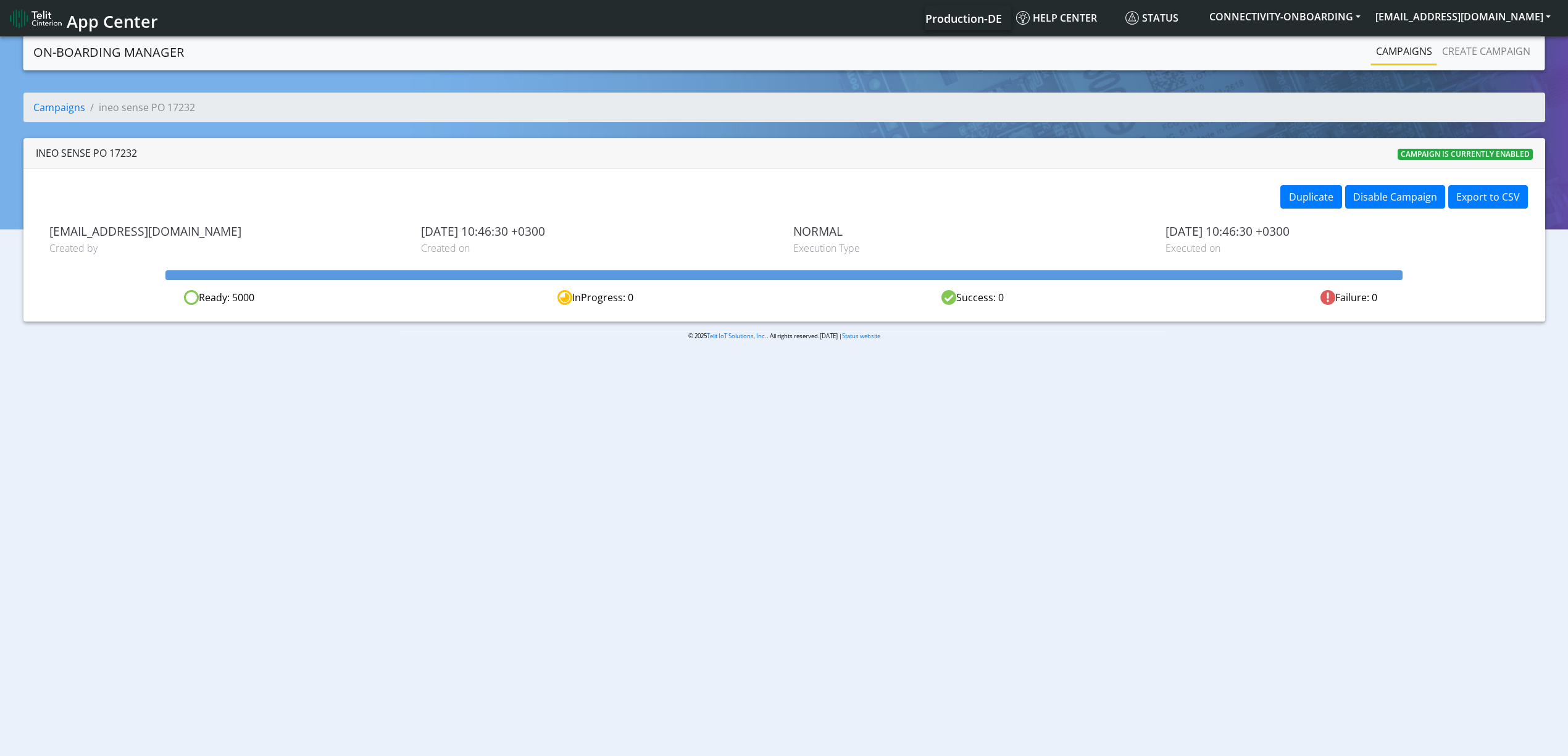
click at [1391, 56] on link "Campaigns" at bounding box center [1404, 50] width 66 height 24
